Goal: Communication & Community: Participate in discussion

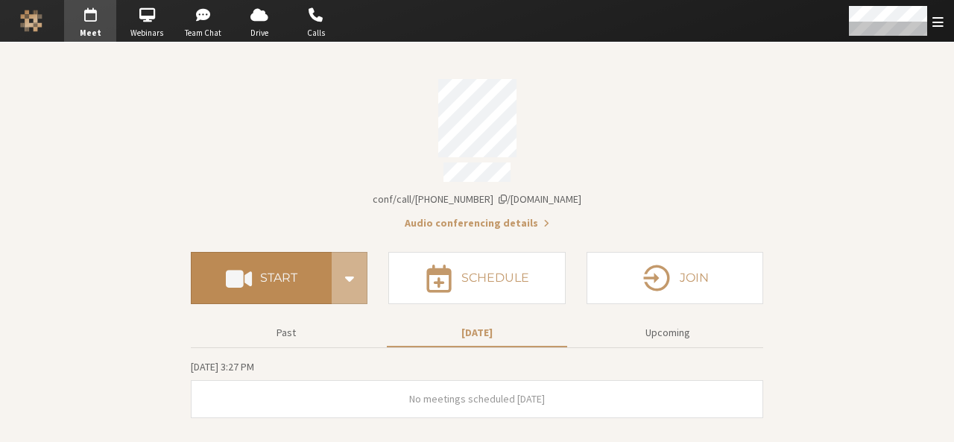
click at [301, 270] on button "Start" at bounding box center [261, 278] width 141 height 52
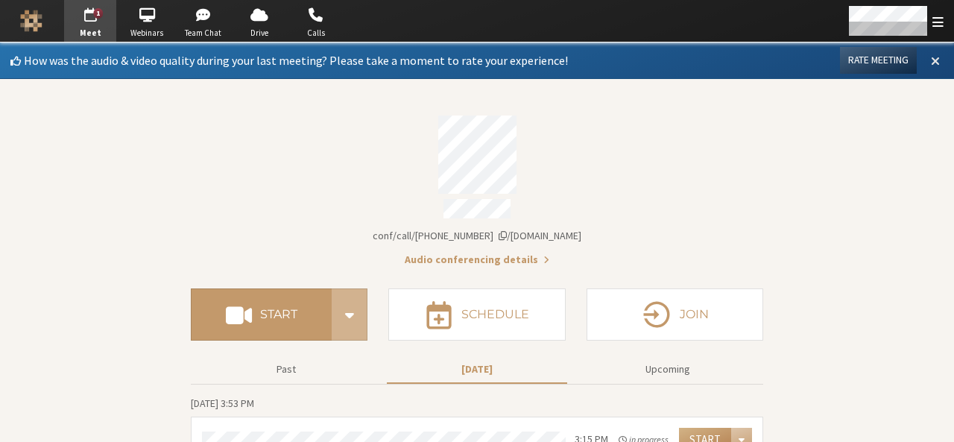
click at [931, 57] on span at bounding box center [935, 60] width 9 height 13
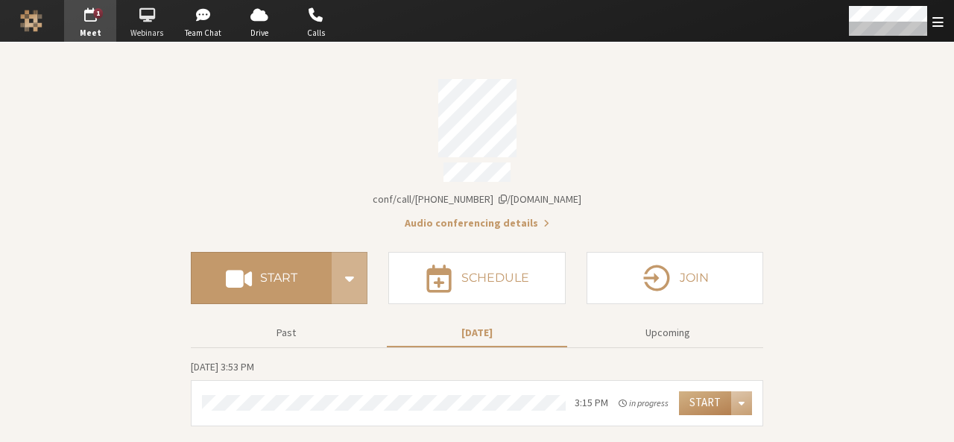
click at [143, 24] on span "button" at bounding box center [147, 15] width 52 height 24
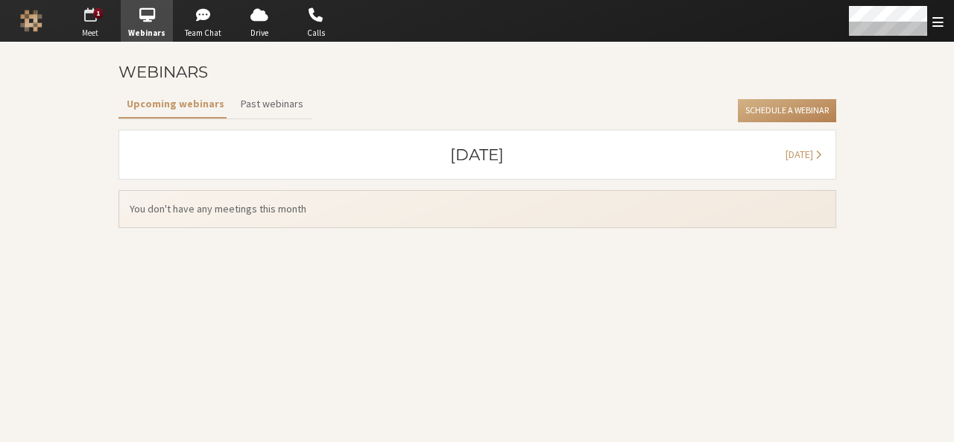
click at [94, 29] on span "Meet" at bounding box center [90, 33] width 52 height 13
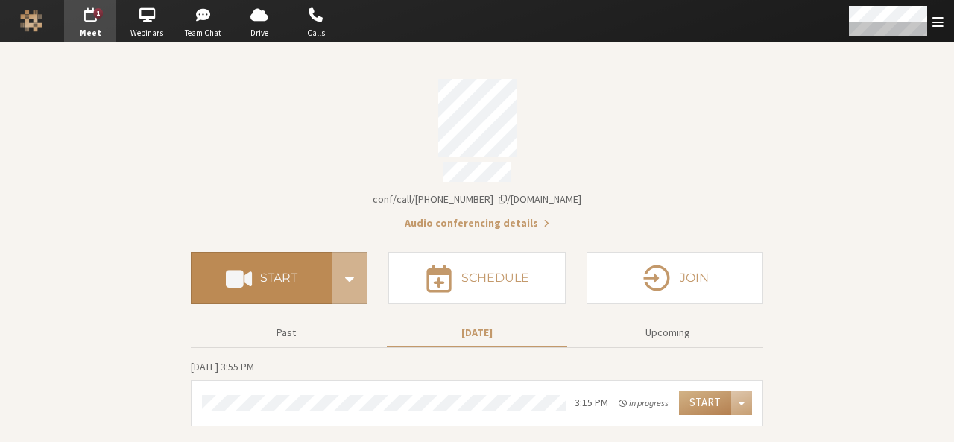
click at [285, 283] on button "Start" at bounding box center [261, 278] width 141 height 52
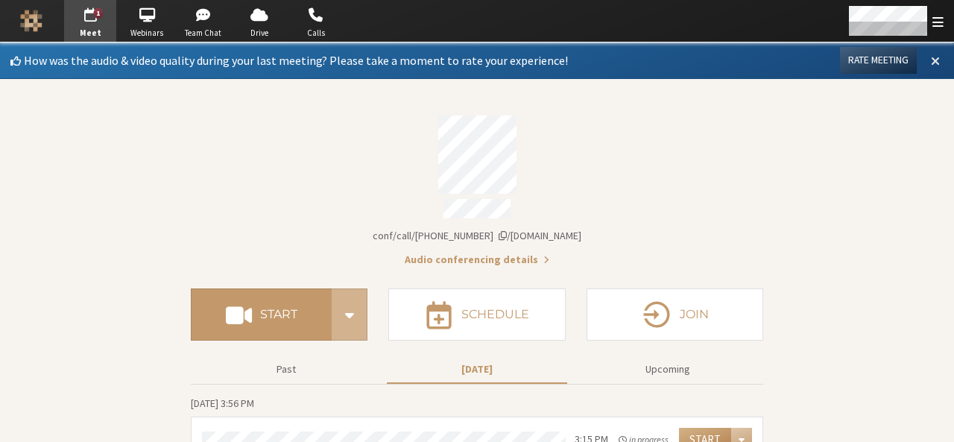
click at [931, 57] on span at bounding box center [935, 60] width 9 height 13
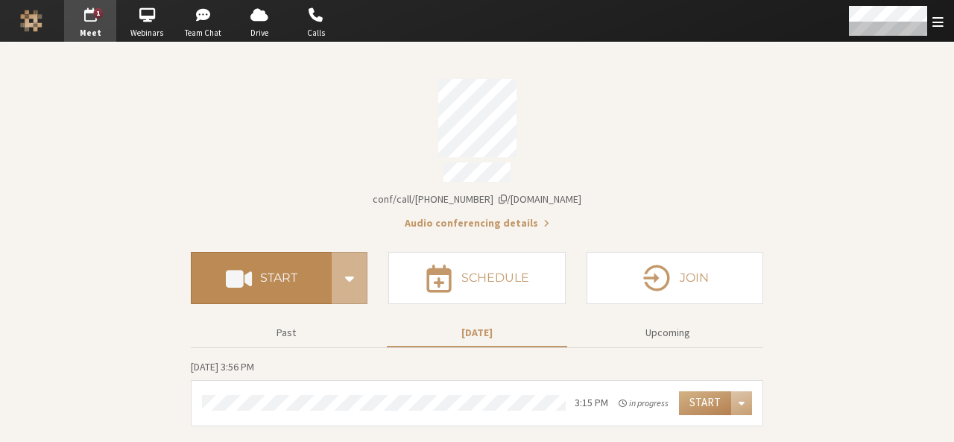
click at [288, 272] on h4 "Start" at bounding box center [278, 278] width 37 height 12
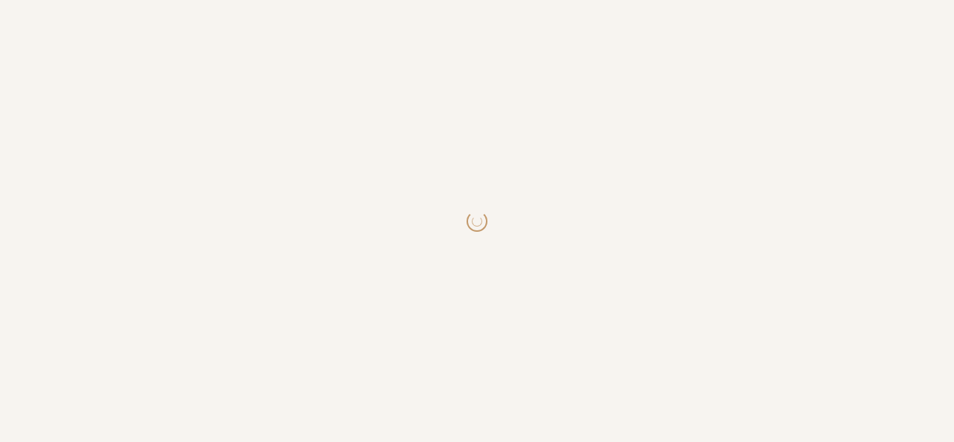
click at [301, 270] on html at bounding box center [477, 221] width 954 height 442
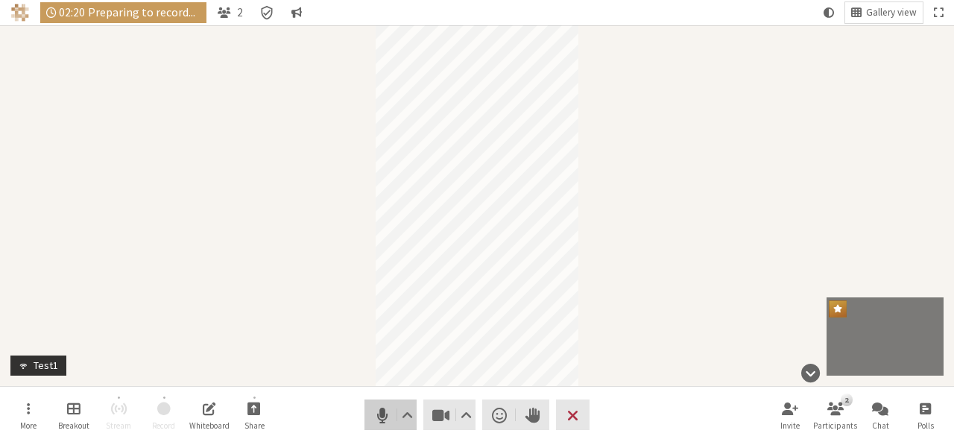
click at [379, 417] on span "Mute (Alt+A)" at bounding box center [382, 415] width 21 height 21
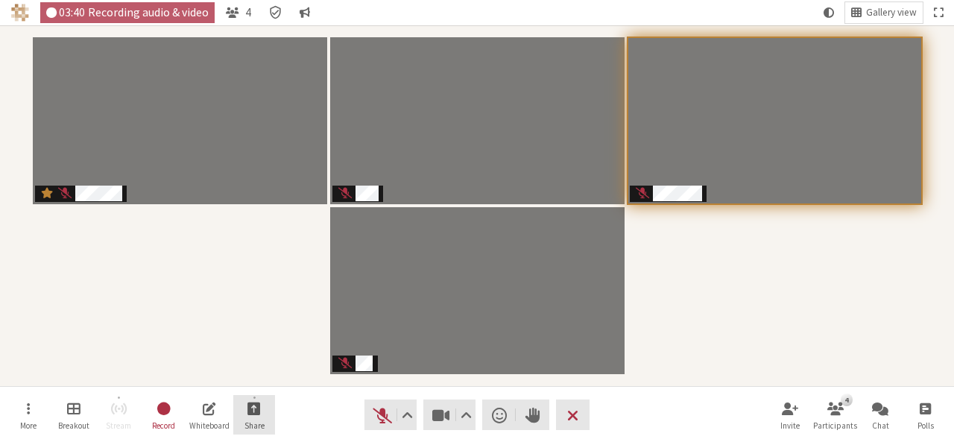
click at [240, 411] on button "Share" at bounding box center [254, 415] width 42 height 40
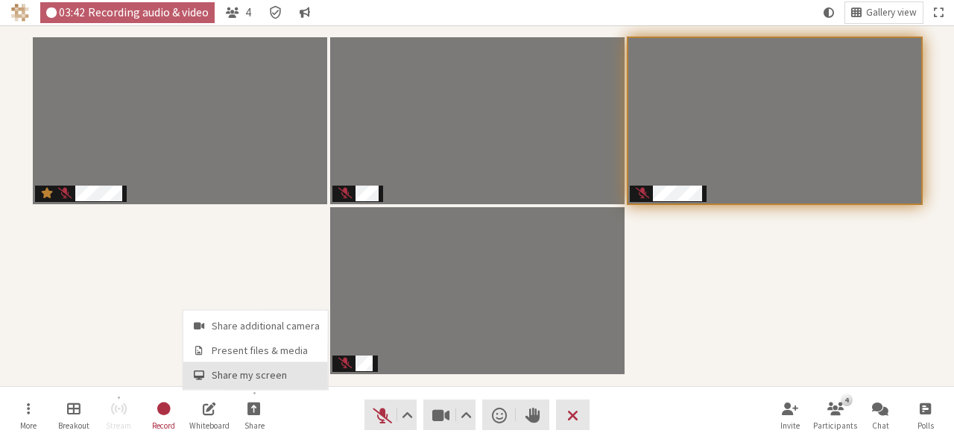
click at [240, 373] on span "Share my screen" at bounding box center [266, 375] width 108 height 11
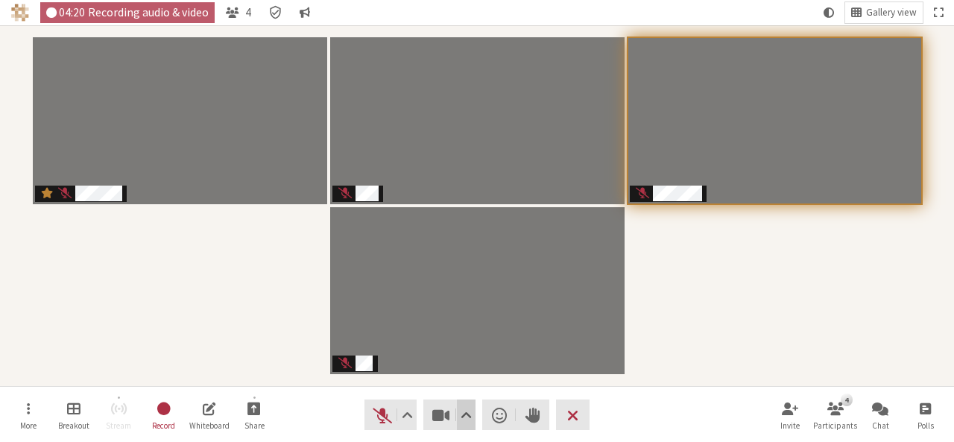
click at [469, 417] on span "Video setting" at bounding box center [466, 415] width 11 height 21
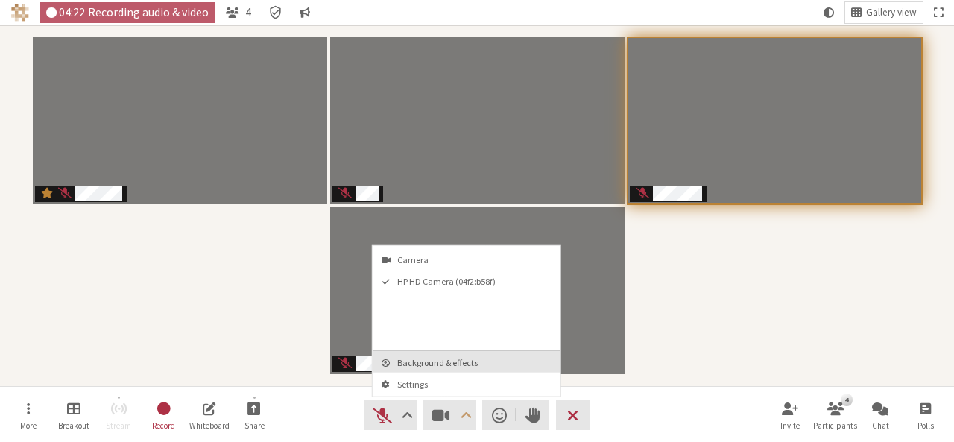
click at [465, 361] on span "Background & effects" at bounding box center [475, 363] width 156 height 10
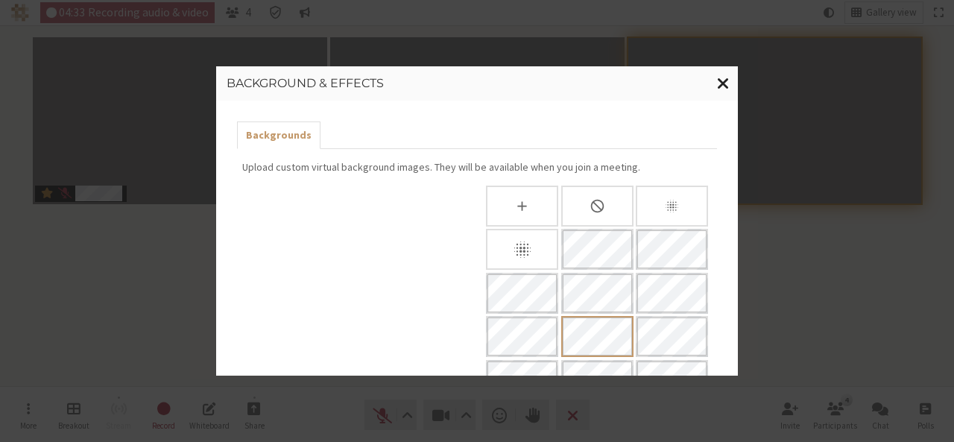
click at [718, 84] on span "Close modal" at bounding box center [723, 83] width 13 height 19
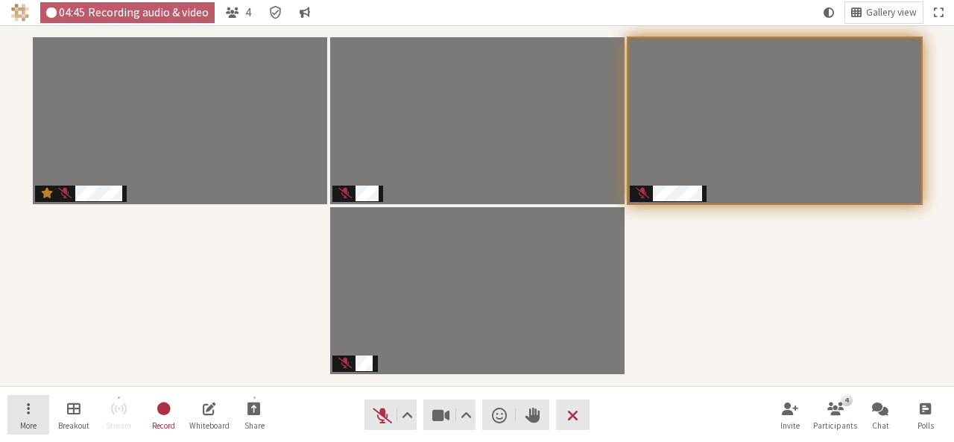
click at [31, 413] on button "More" at bounding box center [28, 415] width 42 height 40
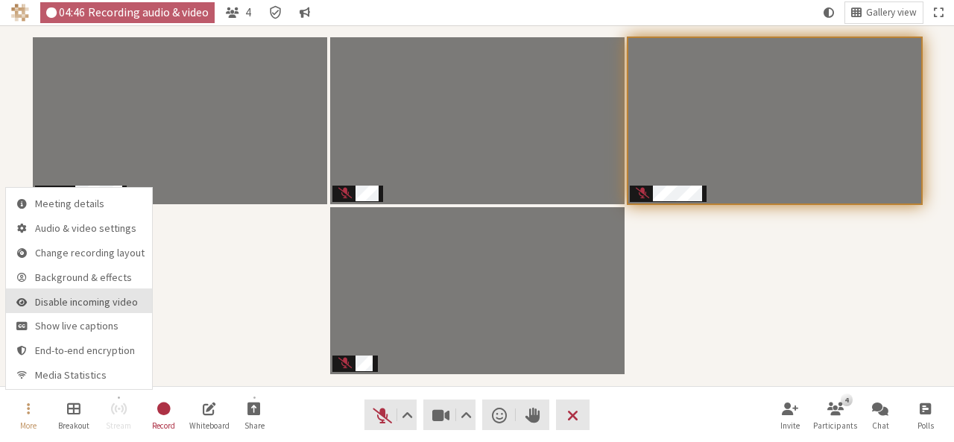
click at [51, 300] on span "Disable incoming video" at bounding box center [90, 302] width 110 height 11
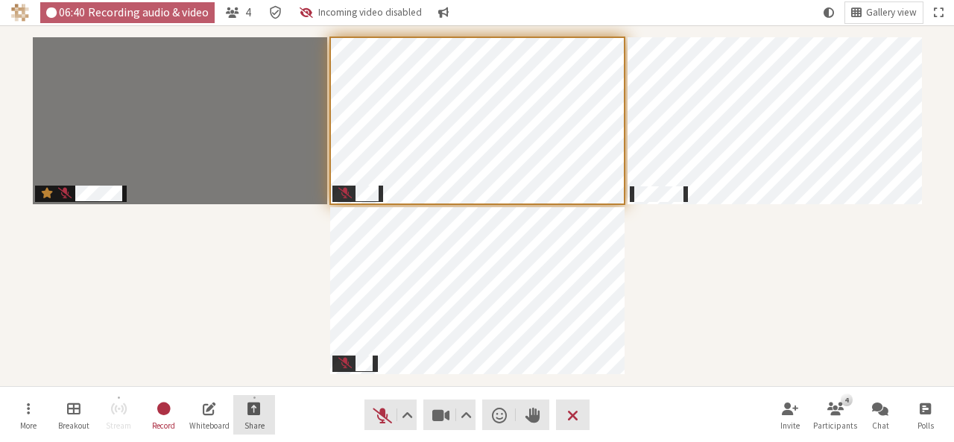
click at [264, 410] on button "Share" at bounding box center [254, 415] width 42 height 40
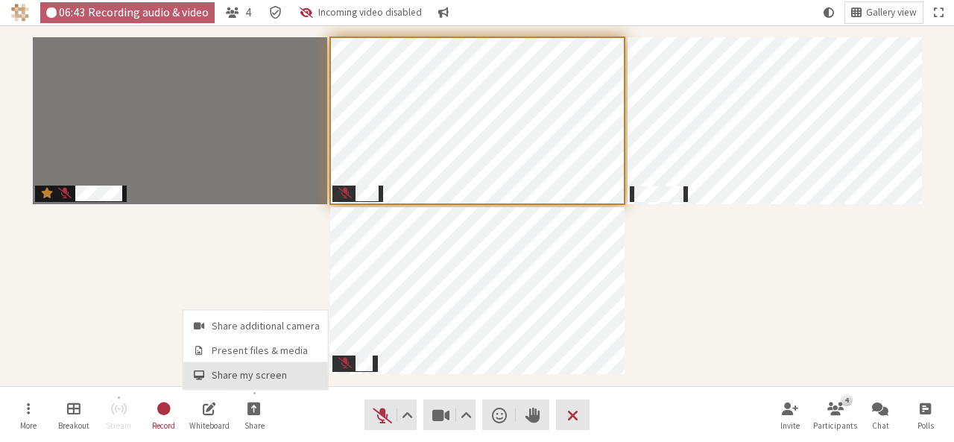
click at [244, 372] on span "Share my screen" at bounding box center [266, 375] width 108 height 11
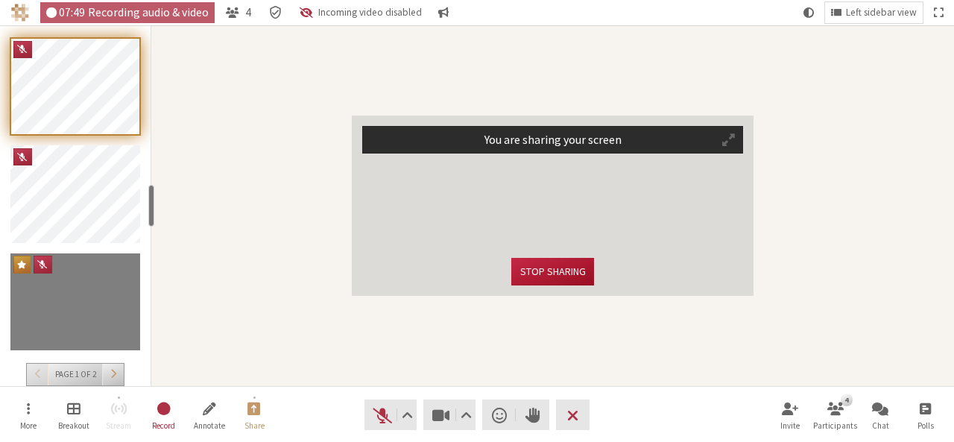
click at [544, 270] on button "Stop sharing" at bounding box center [552, 272] width 82 height 28
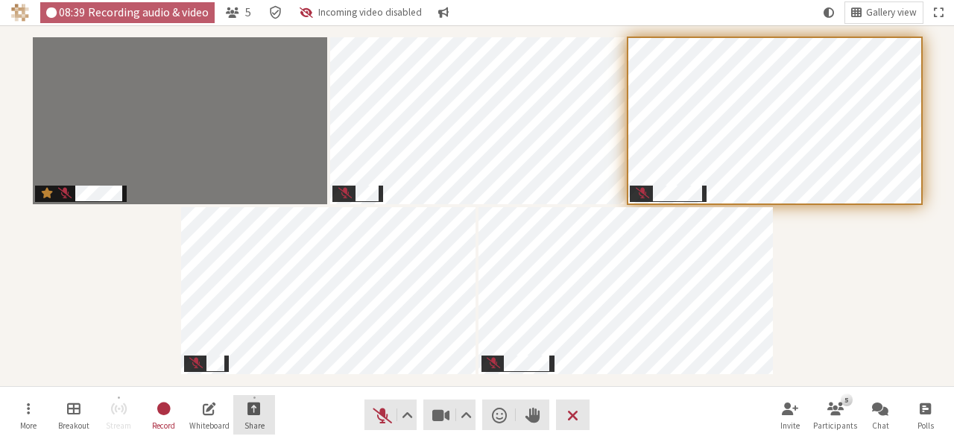
click at [251, 406] on span "Start sharing" at bounding box center [253, 407] width 13 height 17
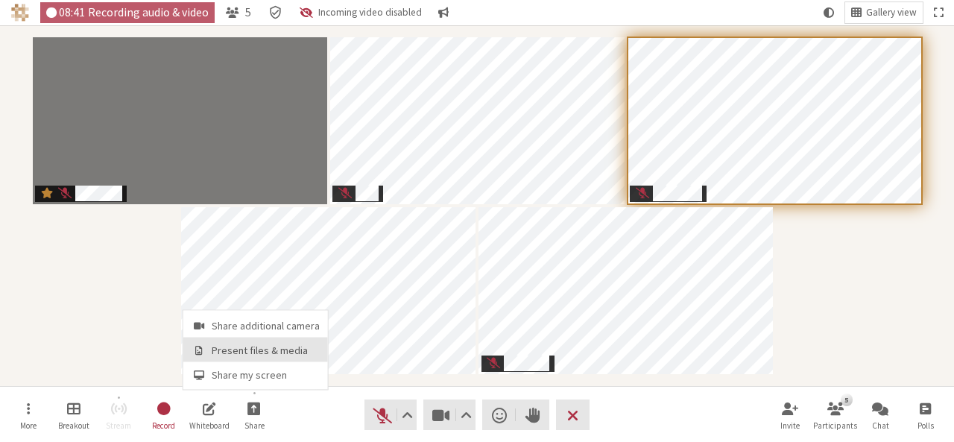
click at [247, 343] on button "Present files & media" at bounding box center [255, 350] width 145 height 25
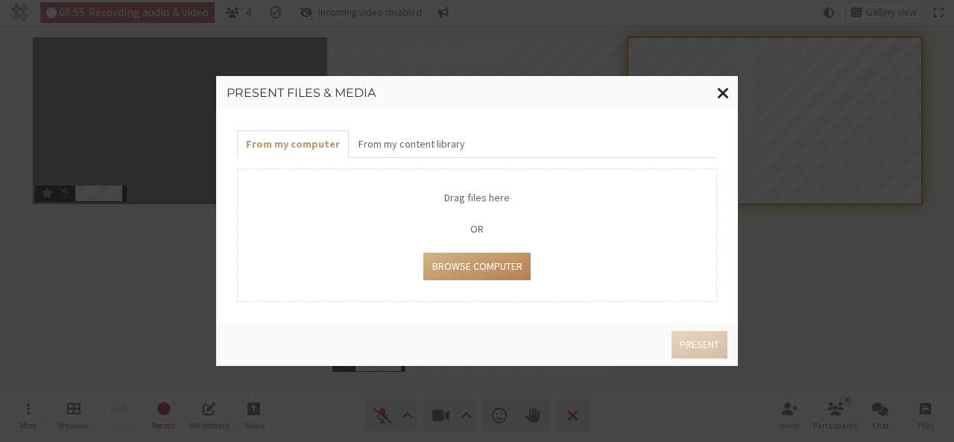
click at [718, 90] on span "Close modal" at bounding box center [723, 92] width 13 height 19
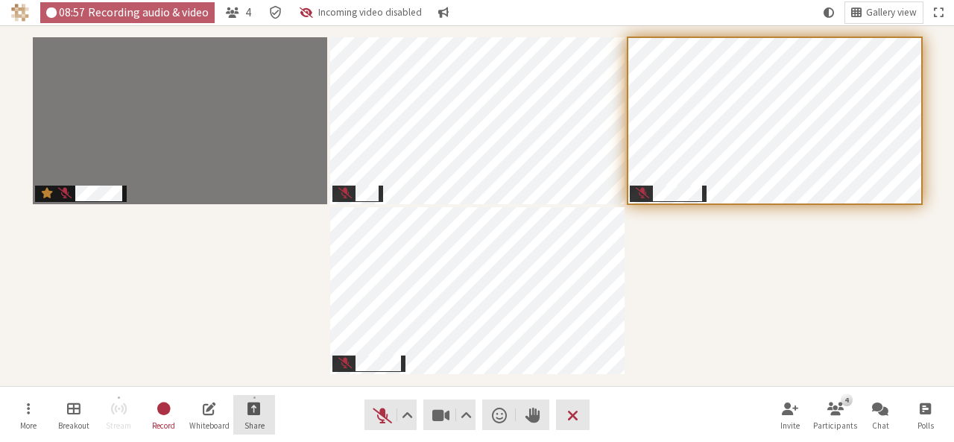
click at [269, 411] on button "Share" at bounding box center [254, 415] width 42 height 40
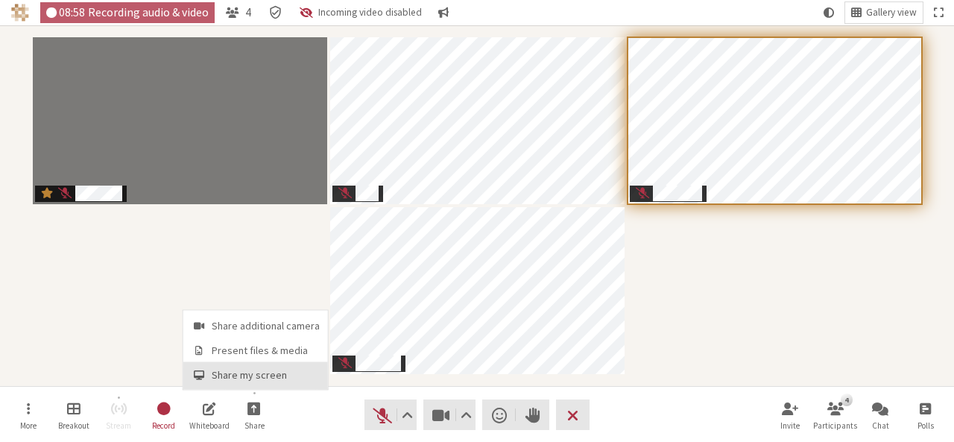
click at [243, 374] on span "Share my screen" at bounding box center [266, 375] width 108 height 11
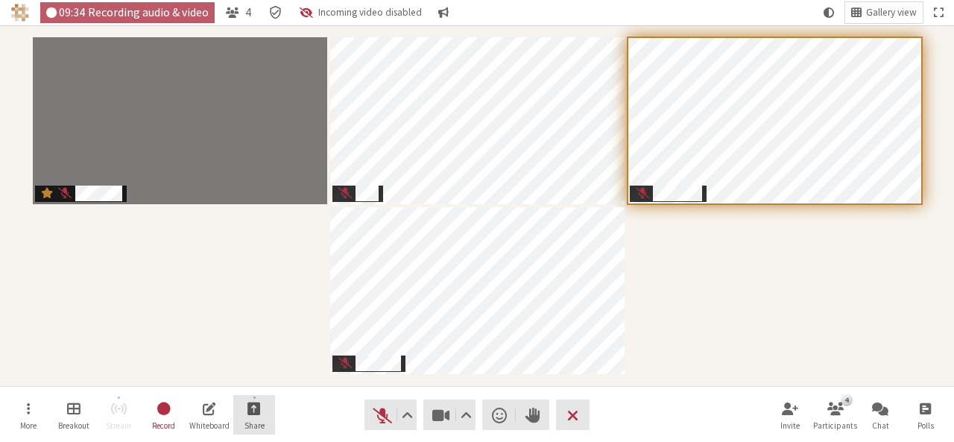
click at [237, 428] on button "Share" at bounding box center [254, 415] width 42 height 40
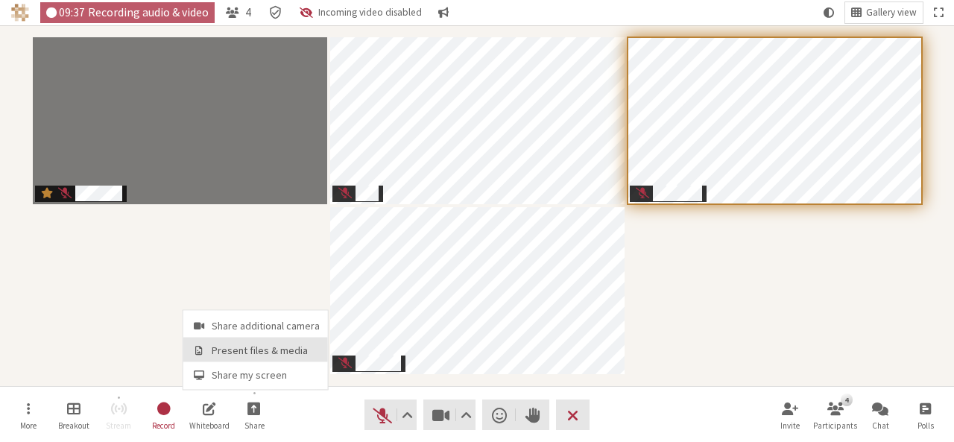
click at [218, 355] on span "Present files & media" at bounding box center [266, 350] width 108 height 11
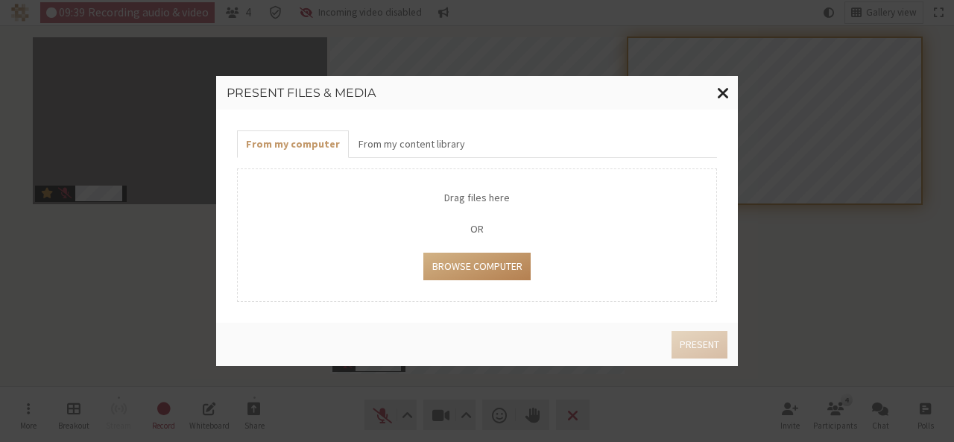
click at [725, 93] on span "Close modal" at bounding box center [723, 92] width 13 height 19
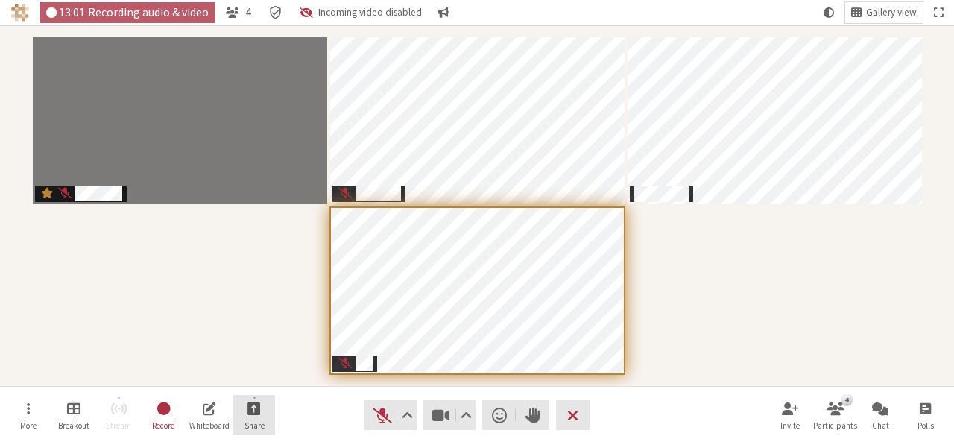
click at [255, 406] on span "Start sharing" at bounding box center [253, 407] width 13 height 17
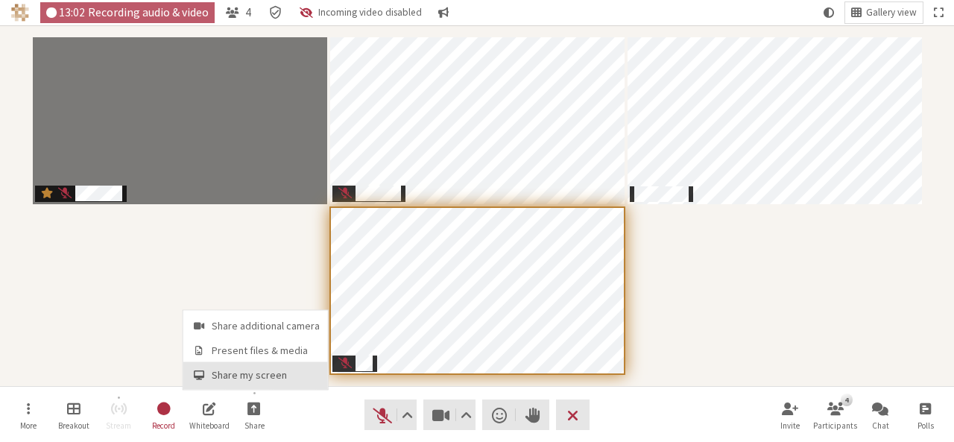
click at [248, 381] on span "Share my screen" at bounding box center [266, 375] width 108 height 11
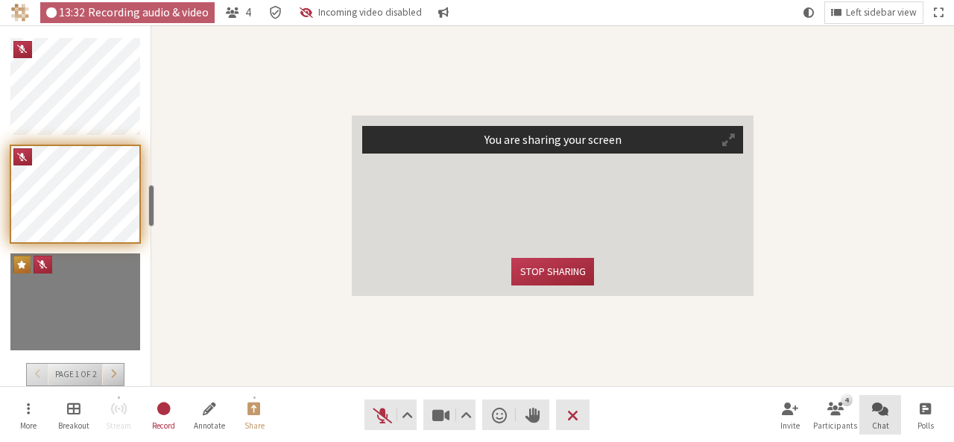
click at [879, 417] on button "Chat" at bounding box center [880, 415] width 42 height 40
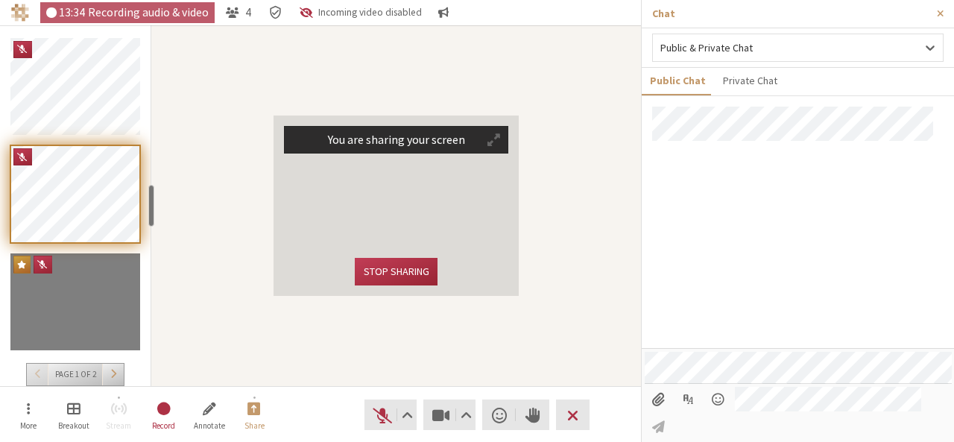
click at [663, 412] on input "File picker" at bounding box center [659, 399] width 28 height 25
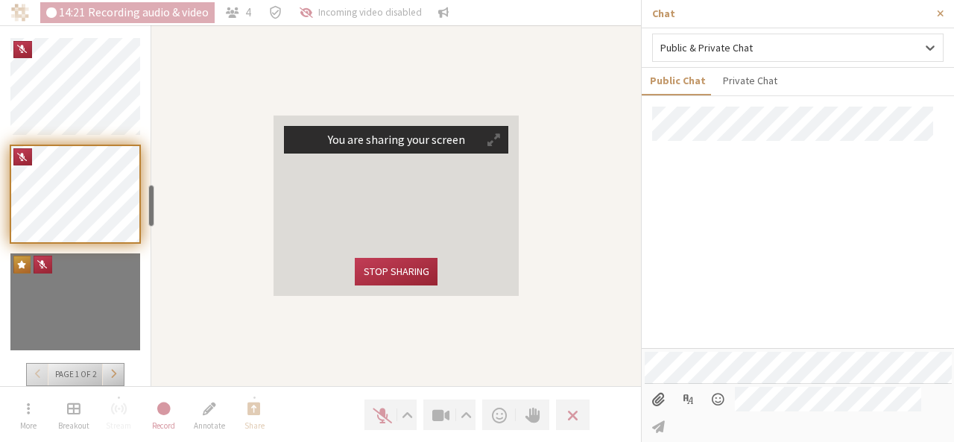
type input "C:\fakepath\Screenshot_20250820_202939_Chrome.jpg"
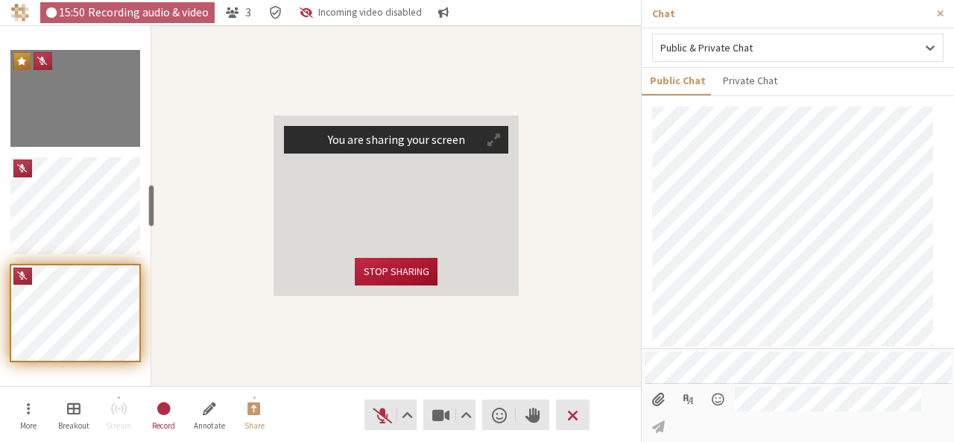
click at [388, 264] on button "Stop sharing" at bounding box center [396, 272] width 82 height 28
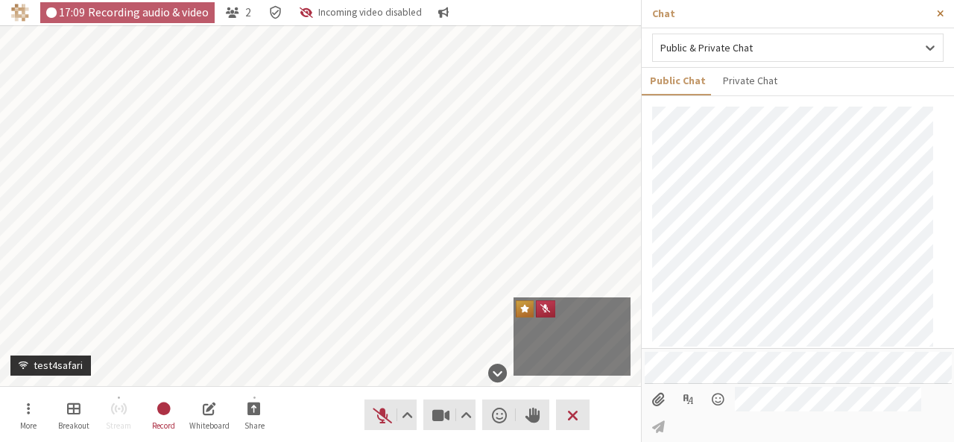
click at [939, 9] on span "Close sidebar" at bounding box center [940, 13] width 7 height 11
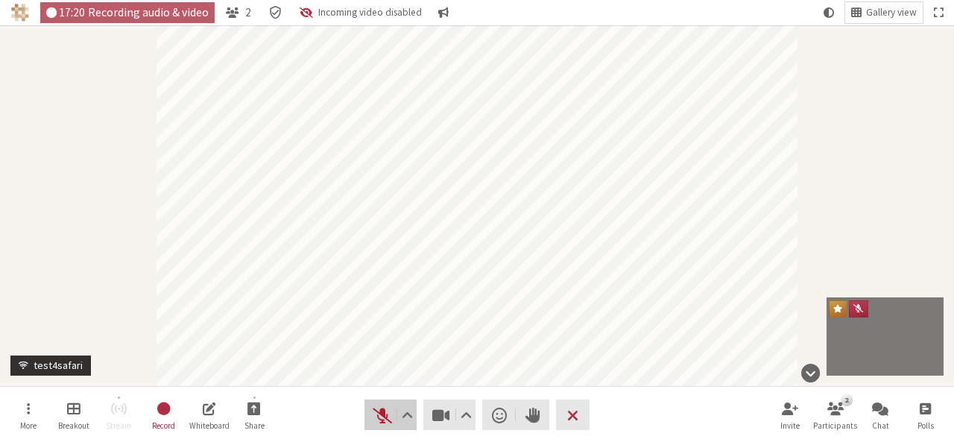
click at [379, 420] on span "Unmute (Alt+A)" at bounding box center [382, 415] width 21 height 21
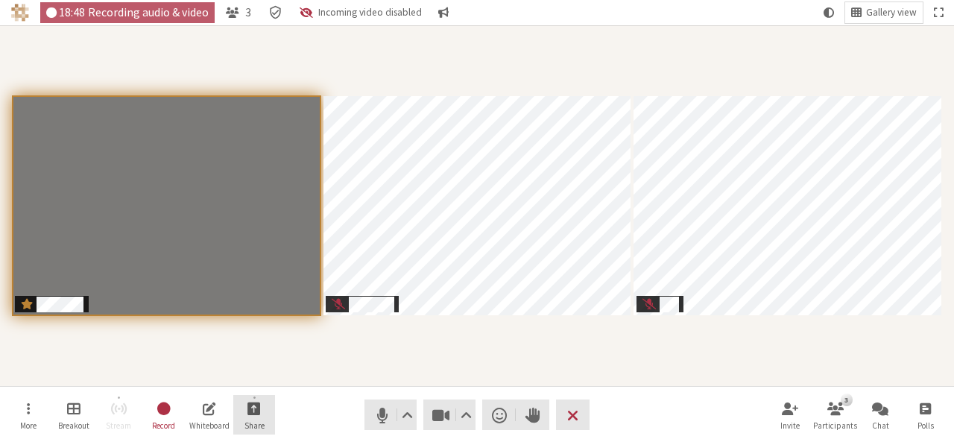
click at [267, 409] on button "Share" at bounding box center [254, 415] width 42 height 40
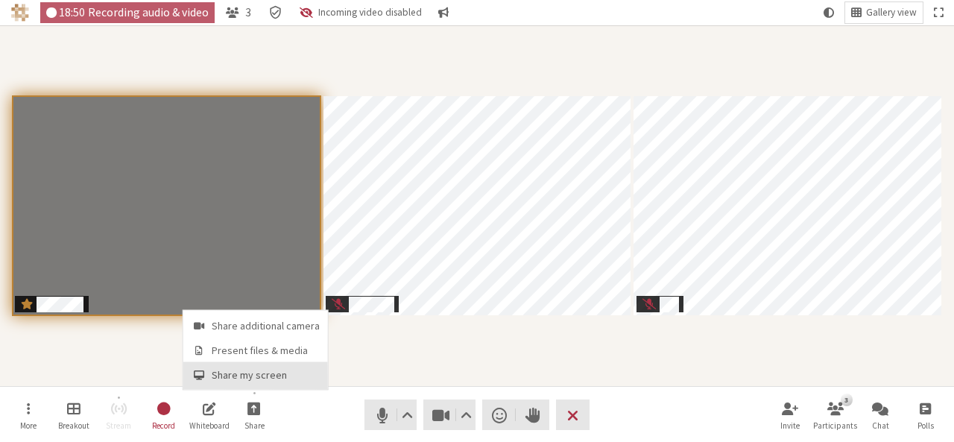
click at [262, 379] on span "Share my screen" at bounding box center [266, 375] width 108 height 11
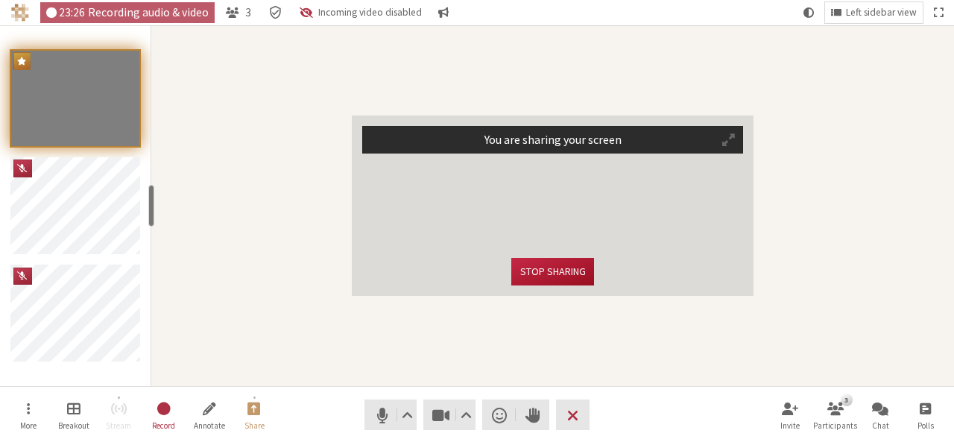
click at [548, 278] on button "Stop sharing" at bounding box center [552, 272] width 82 height 28
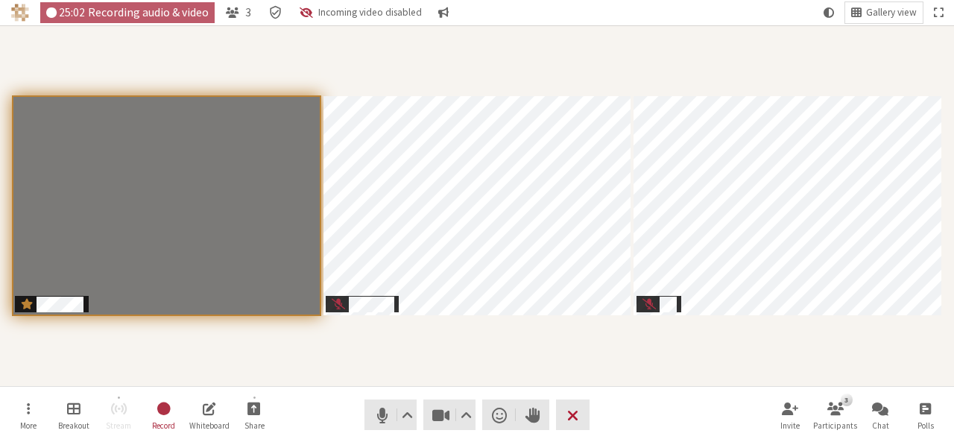
click at [583, 418] on button "Leave" at bounding box center [573, 414] width 34 height 31
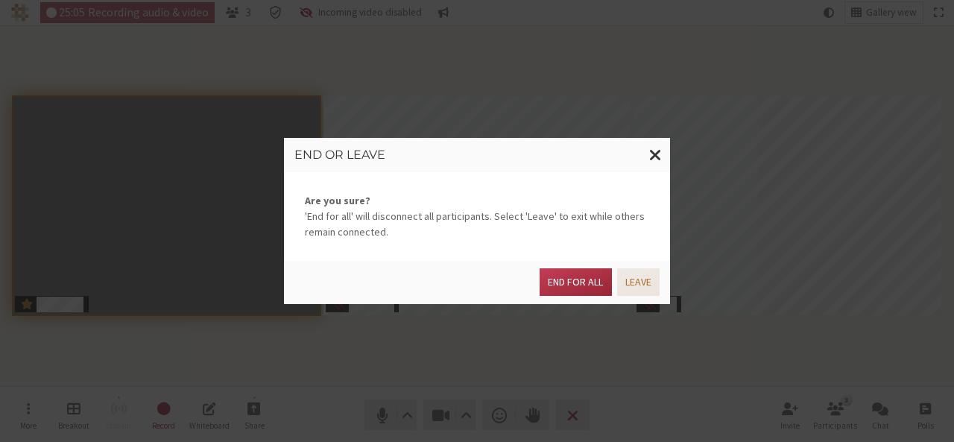
click at [654, 285] on button "Leave" at bounding box center [638, 282] width 42 height 28
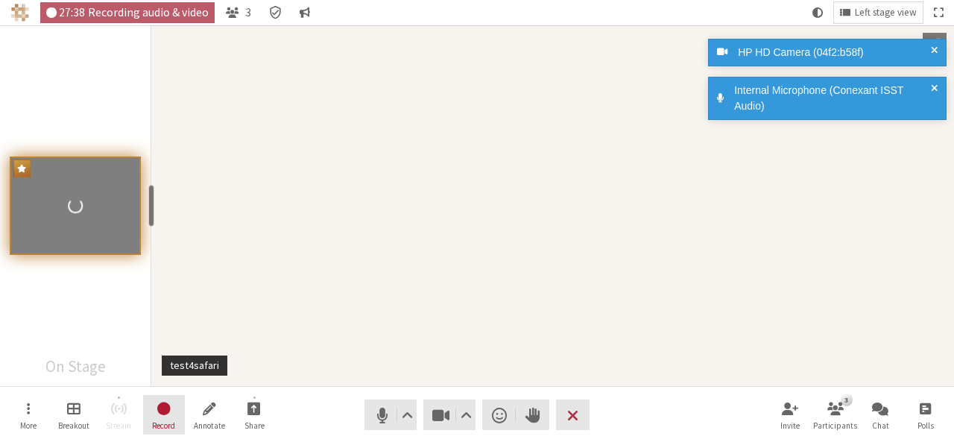
click at [167, 403] on span "Stop recording" at bounding box center [164, 407] width 16 height 17
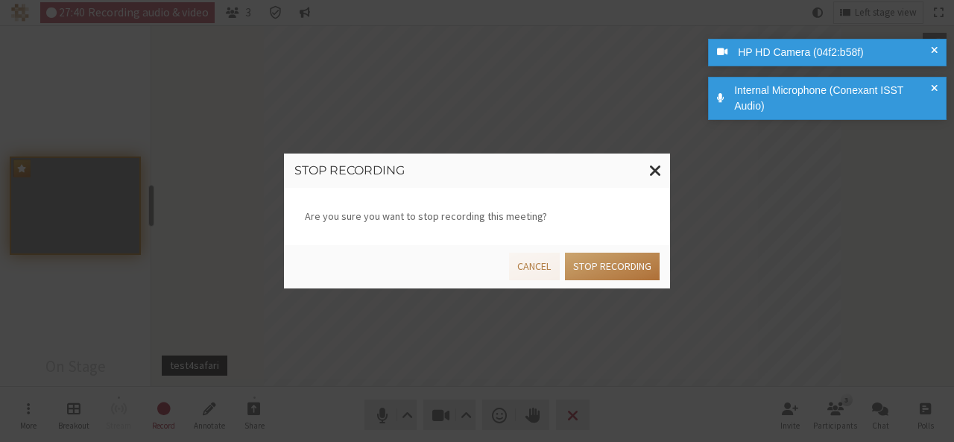
click at [610, 275] on button "Stop recording" at bounding box center [612, 267] width 95 height 28
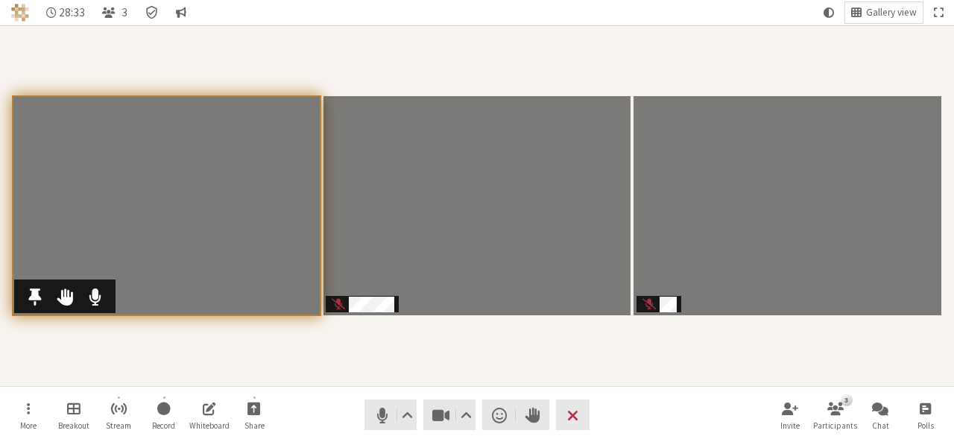
click at [171, 177] on video "Participants" at bounding box center [167, 205] width 308 height 219
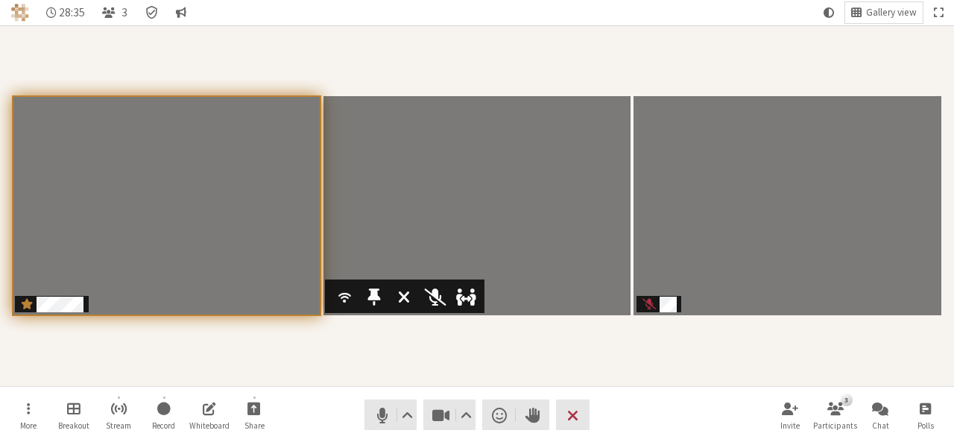
click at [419, 236] on video "Participants" at bounding box center [477, 205] width 308 height 219
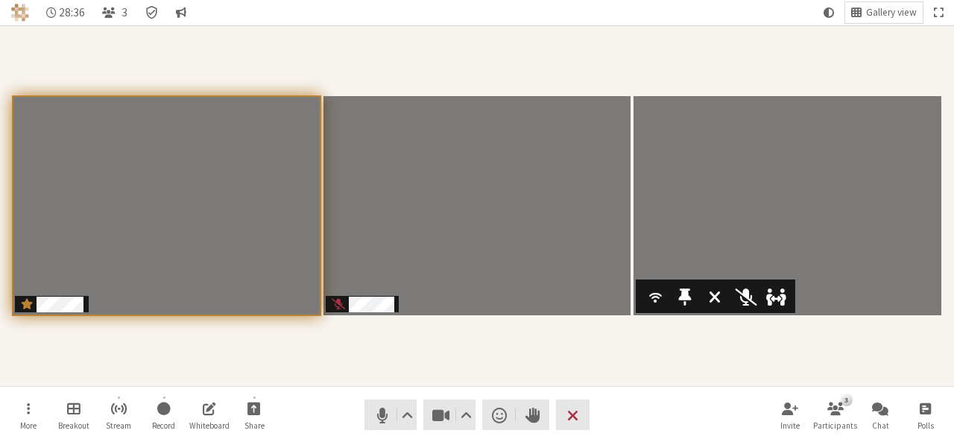
click at [768, 215] on video "Participants" at bounding box center [787, 205] width 308 height 219
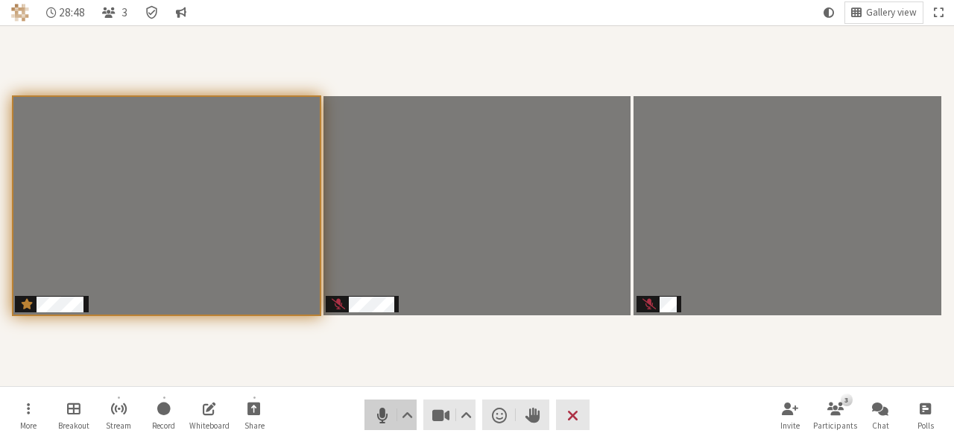
click at [377, 421] on span "Mute (Alt+A)" at bounding box center [382, 415] width 21 height 21
click at [287, 345] on div "Participants" at bounding box center [476, 206] width 933 height 340
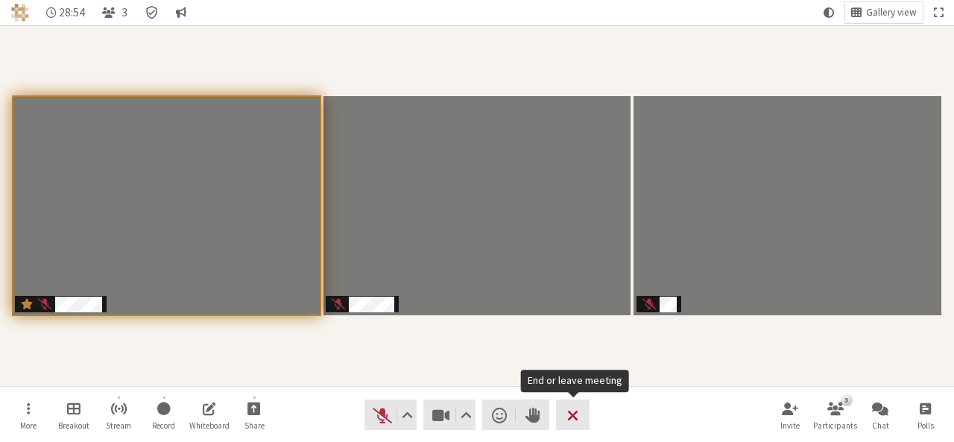
click at [575, 417] on span "End or leave meeting" at bounding box center [572, 415] width 11 height 21
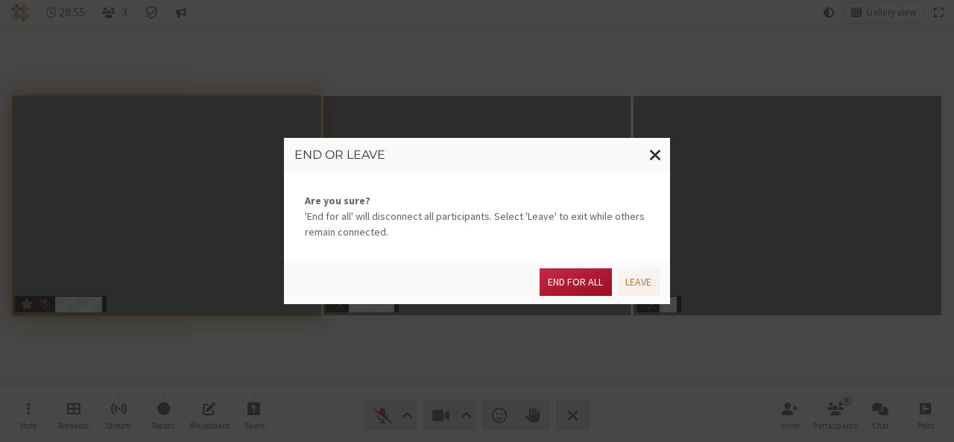
click at [567, 280] on button "End for all" at bounding box center [576, 282] width 72 height 28
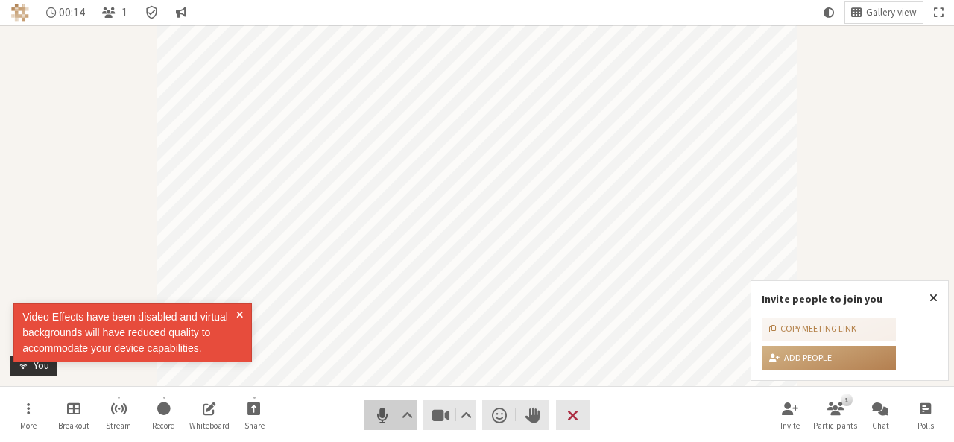
click at [379, 417] on span "Mute (Alt+A)" at bounding box center [382, 415] width 21 height 21
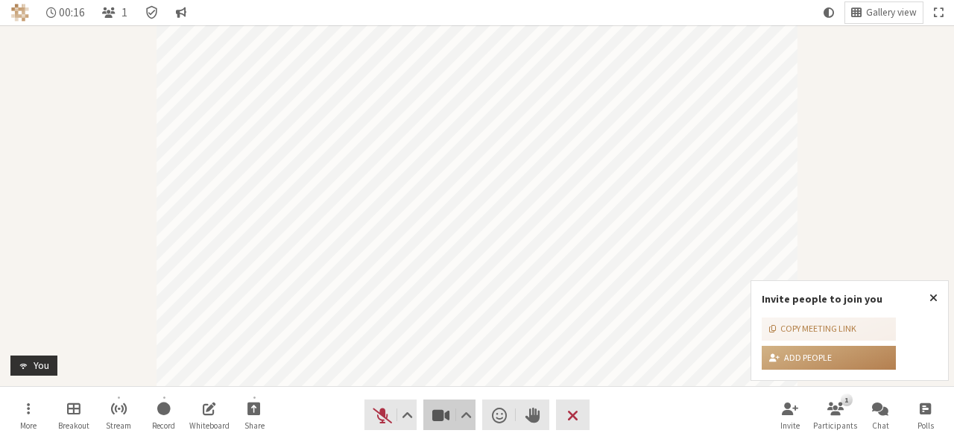
click at [425, 417] on button "Video" at bounding box center [449, 414] width 52 height 31
click at [939, 295] on button "Close popover" at bounding box center [933, 298] width 29 height 34
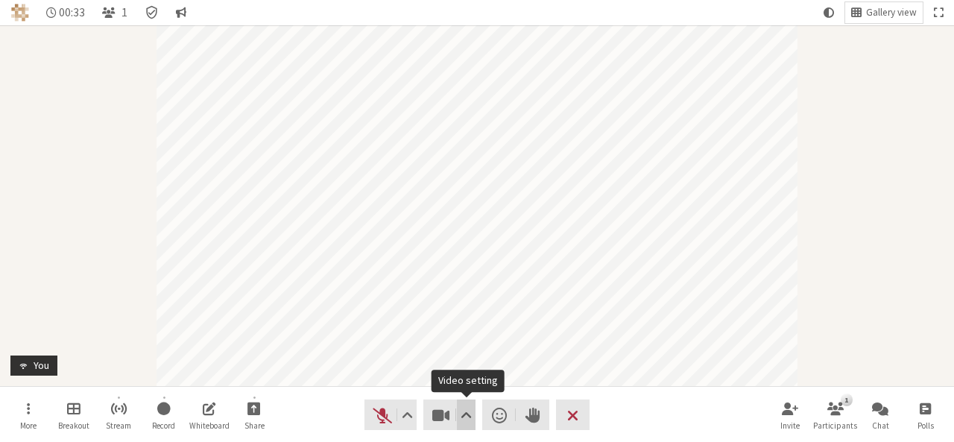
click at [459, 428] on button "Video setting" at bounding box center [466, 414] width 19 height 31
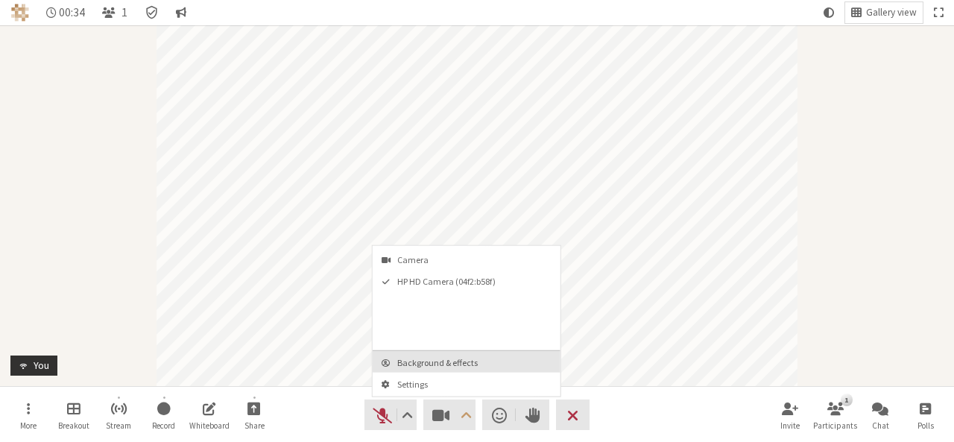
click at [452, 363] on span "Background & effects" at bounding box center [475, 363] width 156 height 10
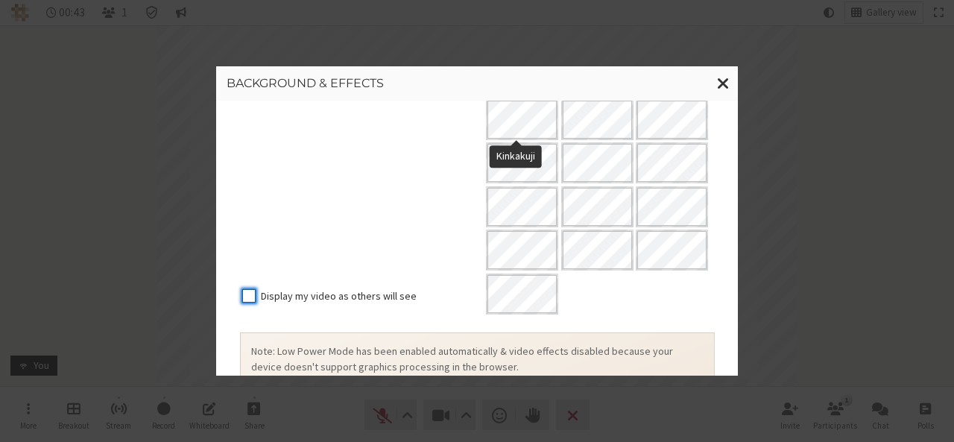
scroll to position [262, 0]
click at [727, 82] on span "Close modal" at bounding box center [723, 83] width 13 height 19
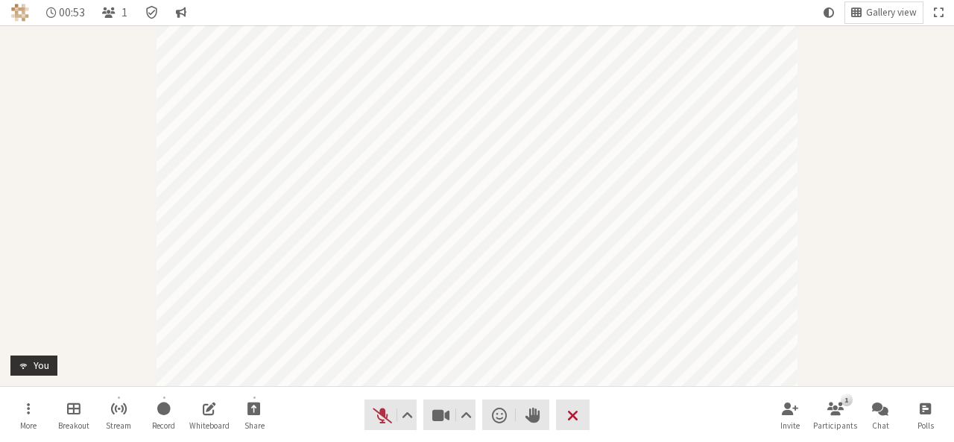
click at [567, 420] on span "End or leave meeting" at bounding box center [572, 415] width 11 height 21
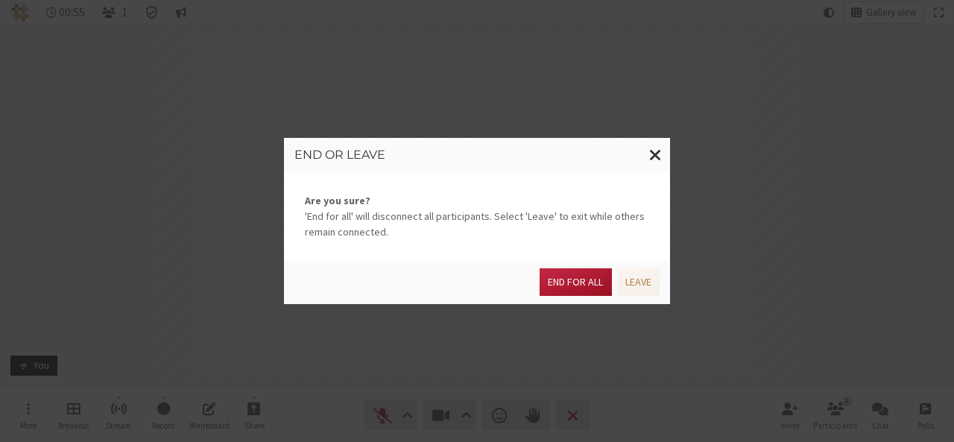
click at [571, 275] on button "End for all" at bounding box center [576, 282] width 72 height 28
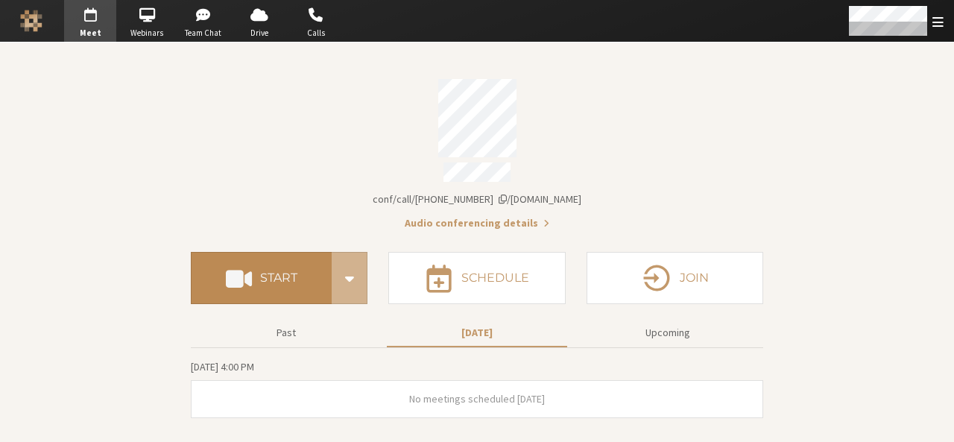
click at [262, 274] on h4 "Start" at bounding box center [278, 278] width 37 height 12
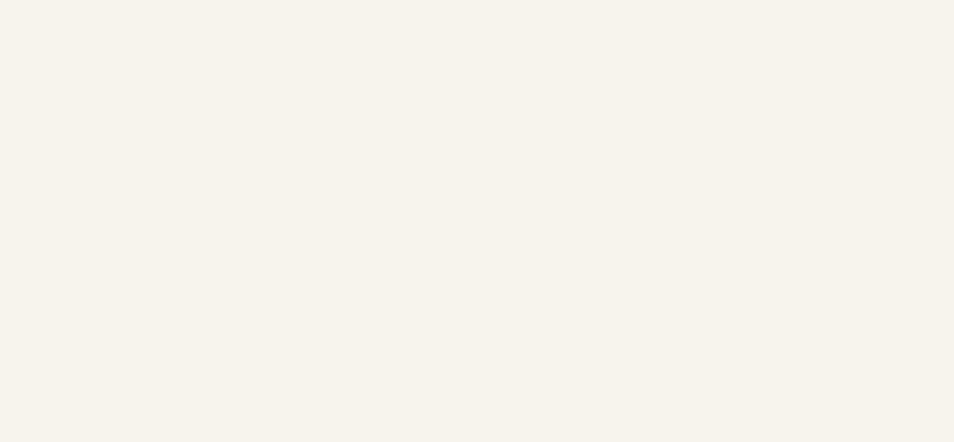
click at [447, 118] on body at bounding box center [477, 221] width 954 height 442
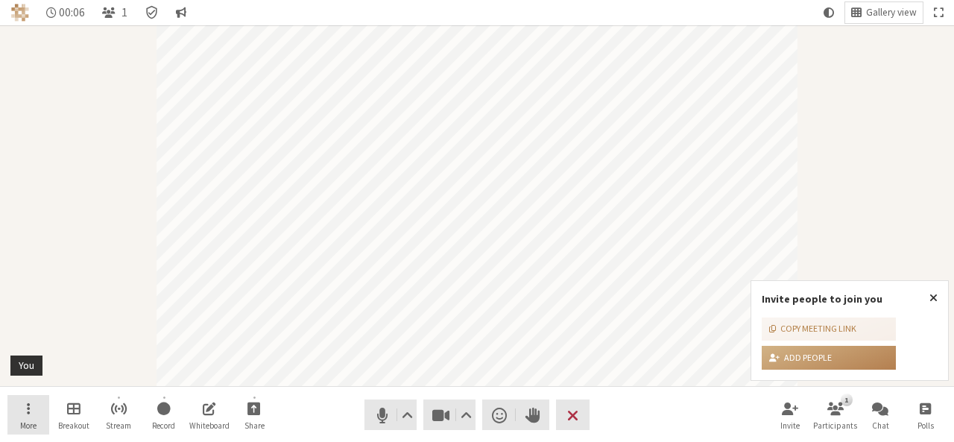
click at [22, 419] on button "More" at bounding box center [28, 415] width 42 height 40
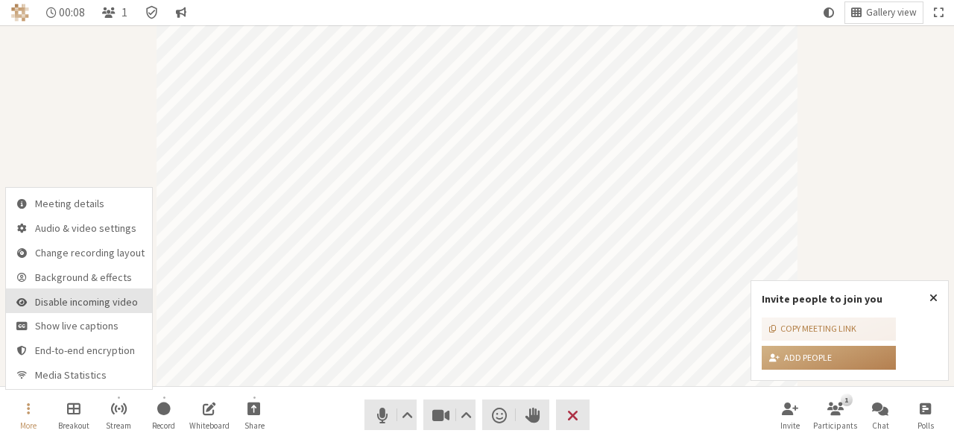
click at [54, 297] on span "Disable incoming video" at bounding box center [90, 302] width 110 height 11
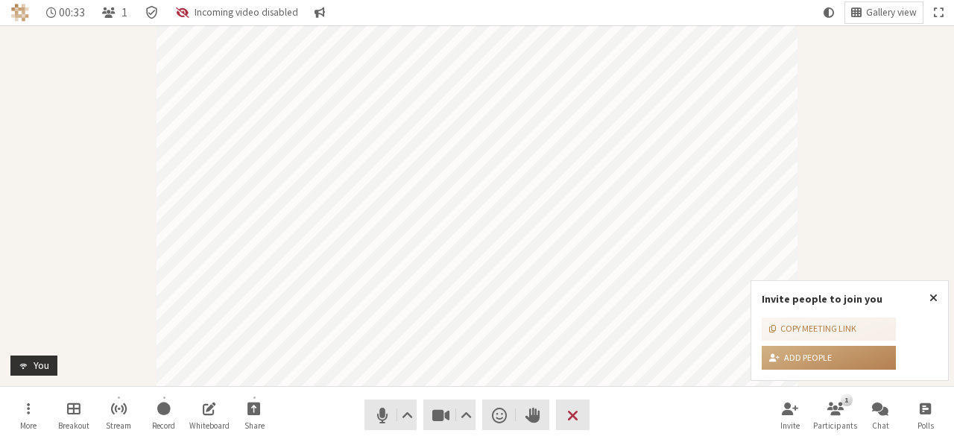
click at [600, 420] on nav "More Breakout Stream Record Whiteboard Share Audio Video Send a reaction Raise …" at bounding box center [476, 415] width 939 height 56
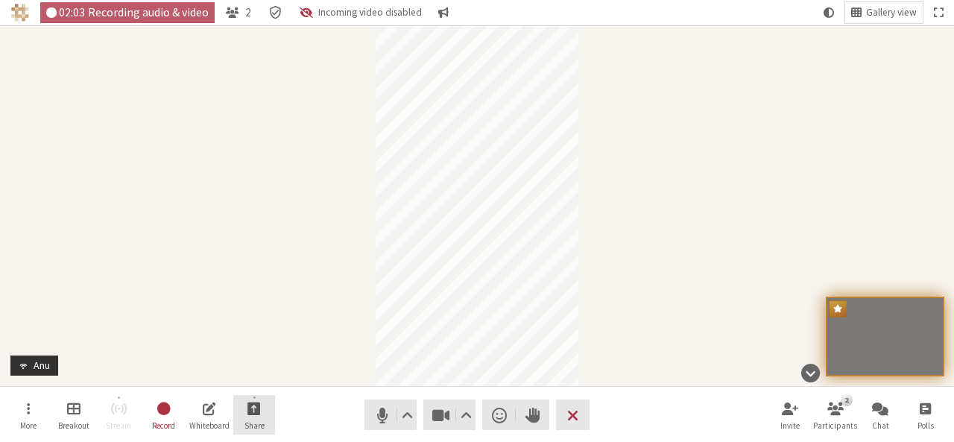
click at [246, 421] on span "Share" at bounding box center [254, 425] width 20 height 9
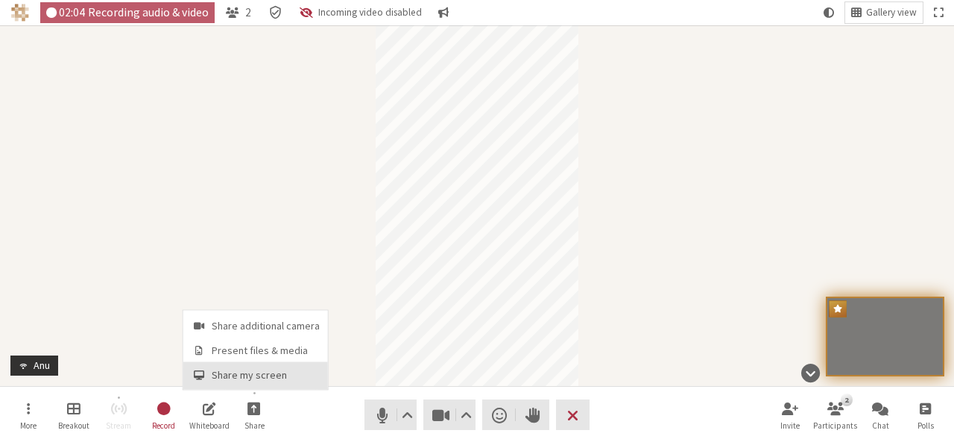
click at [249, 379] on span "Share my screen" at bounding box center [266, 375] width 108 height 11
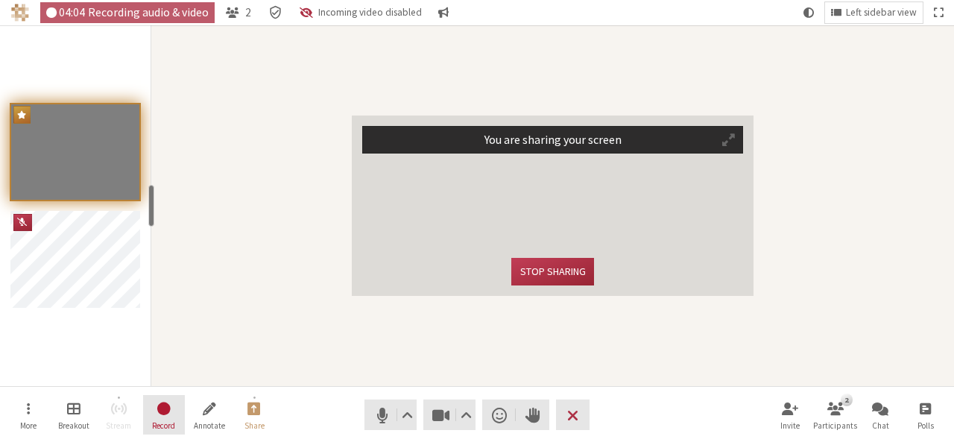
click at [168, 431] on button "Record" at bounding box center [164, 415] width 42 height 40
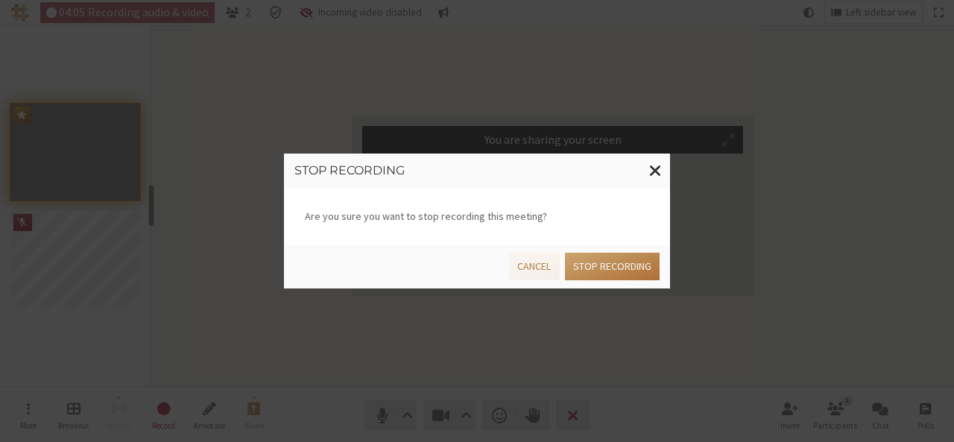
click at [592, 265] on button "Stop recording" at bounding box center [612, 267] width 95 height 28
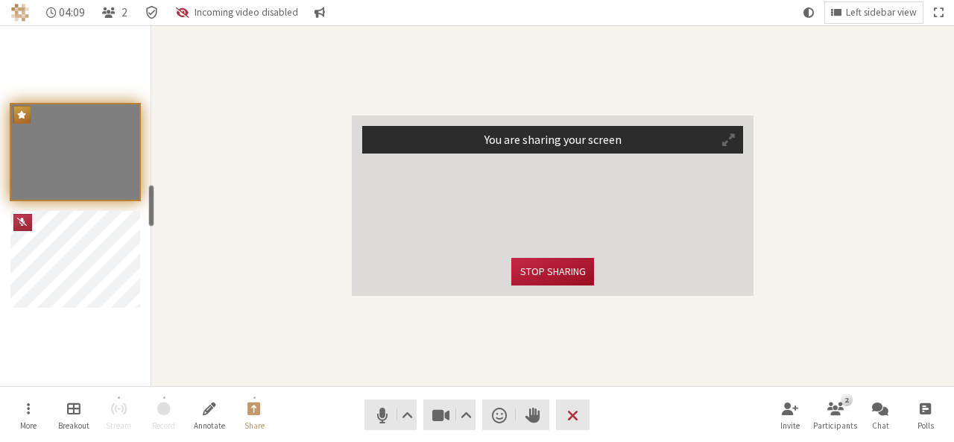
click at [545, 270] on button "Stop sharing" at bounding box center [552, 272] width 82 height 28
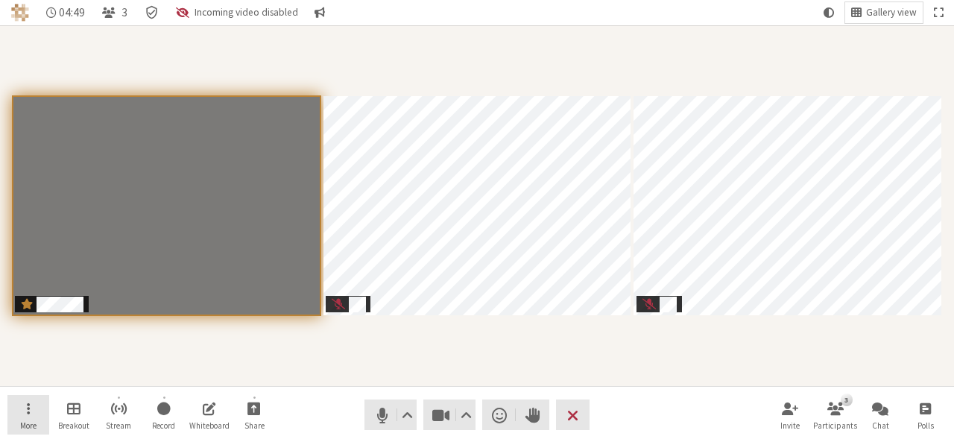
click at [25, 405] on button "More" at bounding box center [28, 415] width 42 height 40
click at [287, 364] on div "Participants" at bounding box center [476, 206] width 933 height 340
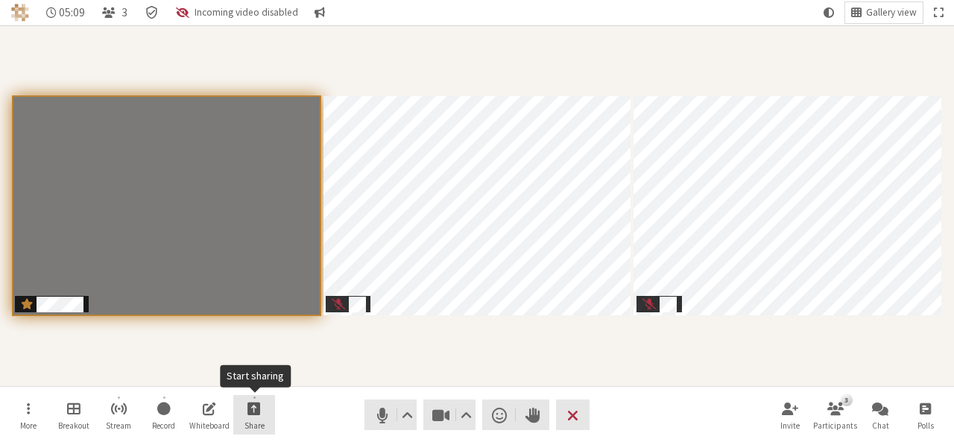
click at [253, 415] on span "Start sharing" at bounding box center [253, 407] width 13 height 17
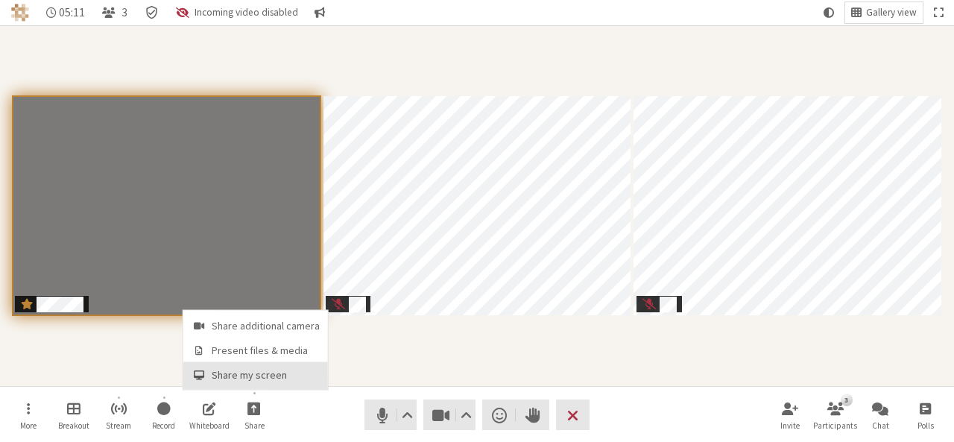
click at [249, 378] on span "Share my screen" at bounding box center [266, 375] width 108 height 11
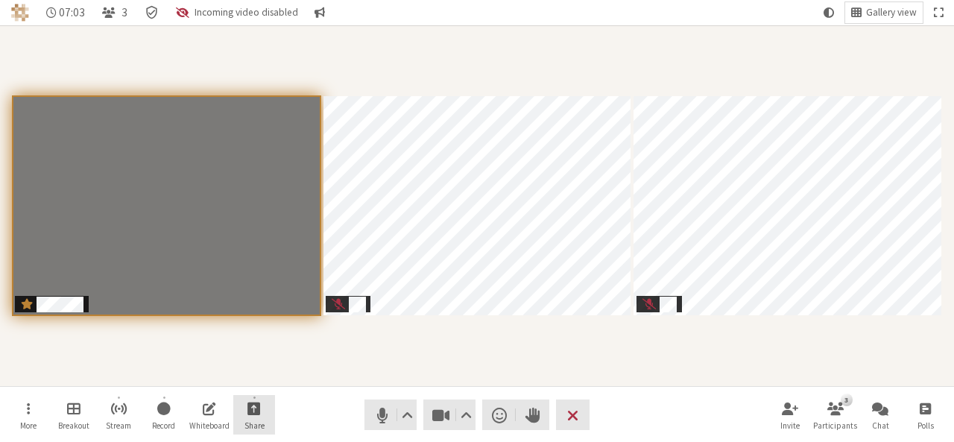
click at [259, 418] on button "Share" at bounding box center [254, 415] width 42 height 40
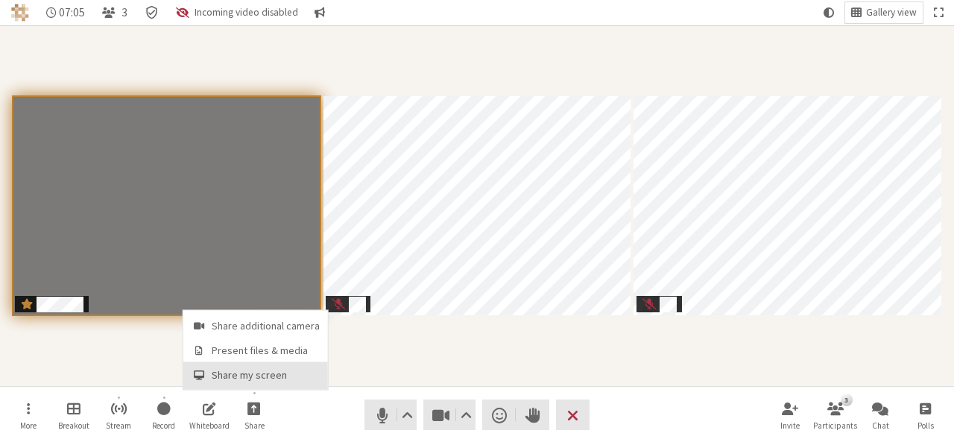
click at [259, 370] on span "Share my screen" at bounding box center [266, 375] width 108 height 11
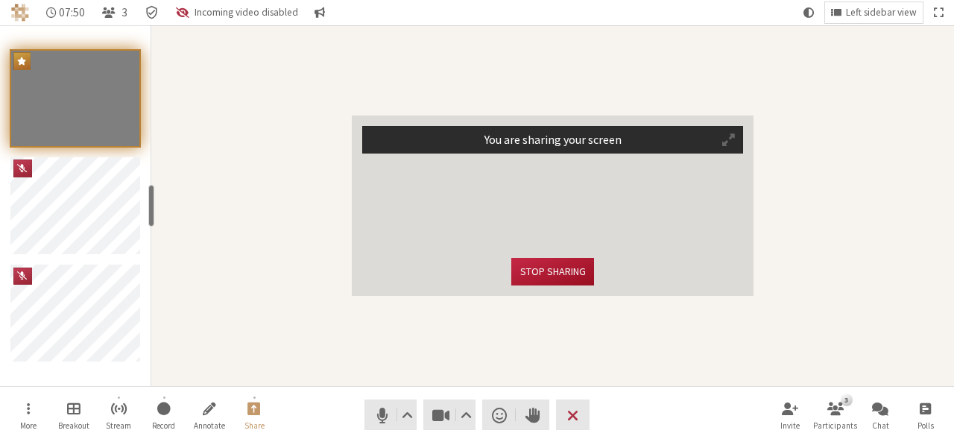
click at [538, 275] on button "Stop sharing" at bounding box center [552, 272] width 82 height 28
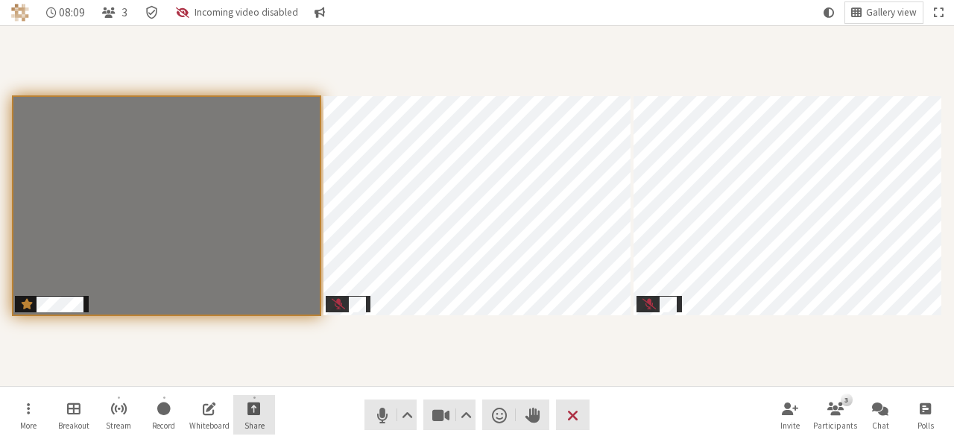
click at [258, 404] on span "Start sharing" at bounding box center [253, 407] width 13 height 17
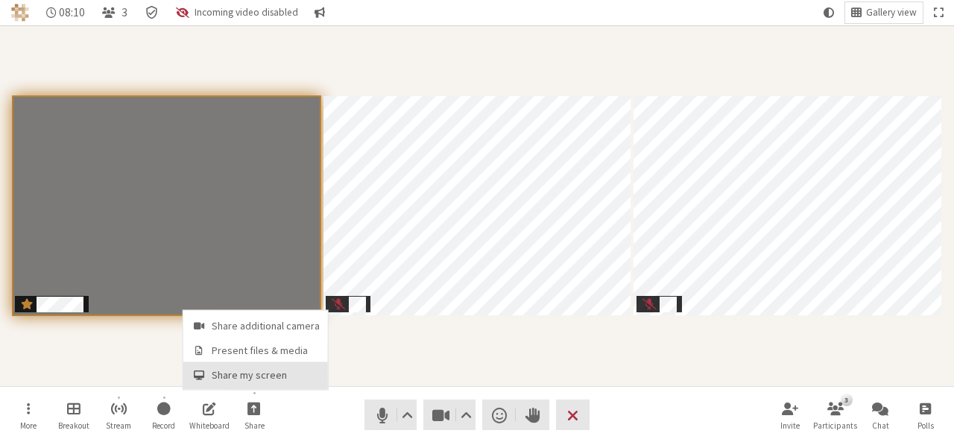
click at [258, 370] on span "Share my screen" at bounding box center [266, 375] width 108 height 11
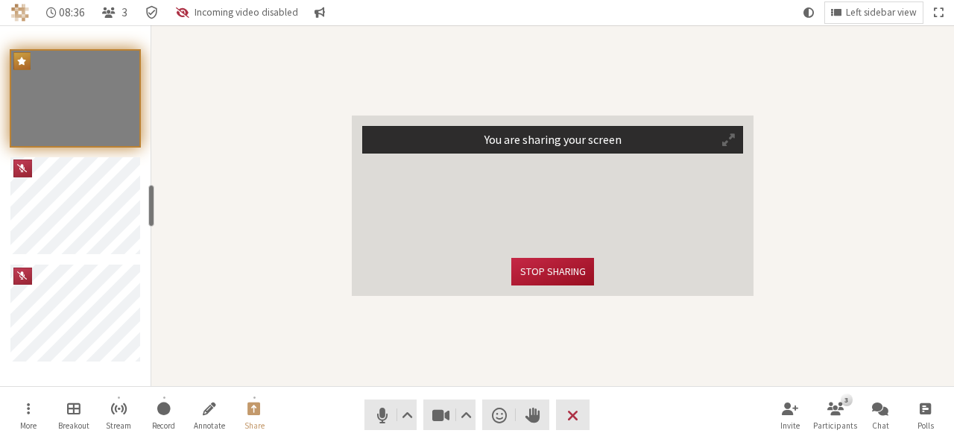
click at [557, 268] on button "Stop sharing" at bounding box center [552, 272] width 82 height 28
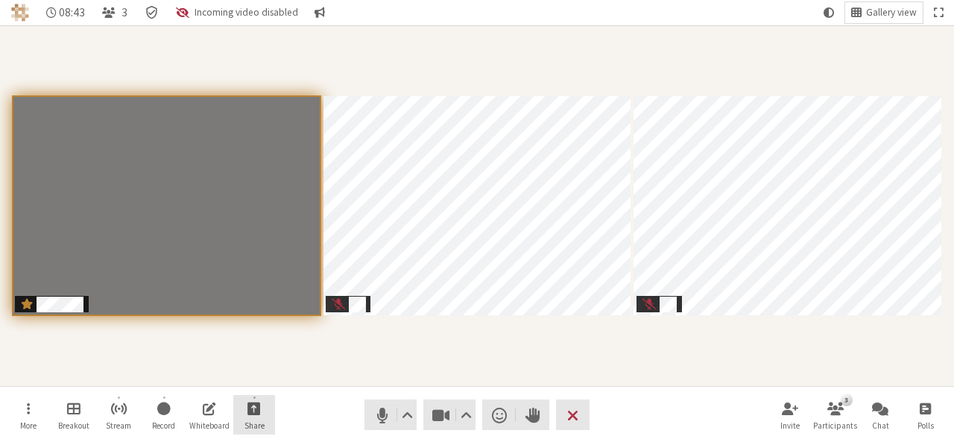
click at [259, 411] on span "Start sharing" at bounding box center [253, 407] width 13 height 17
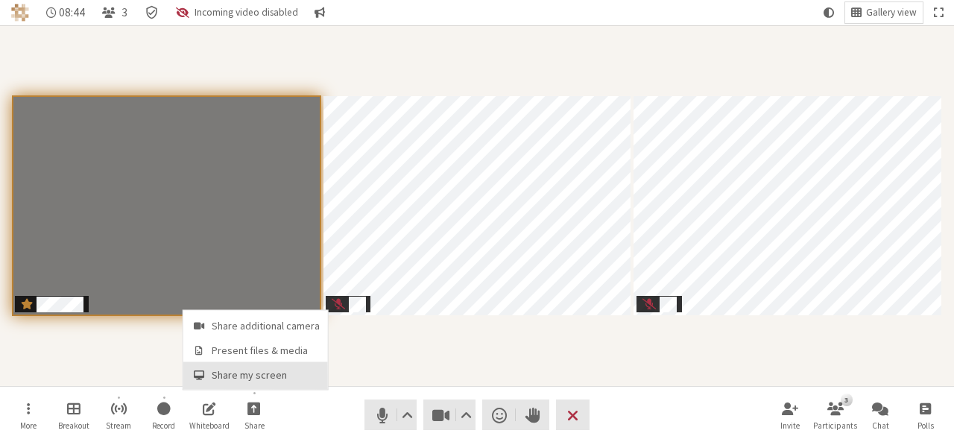
click at [253, 367] on button "Share my screen" at bounding box center [255, 375] width 145 height 27
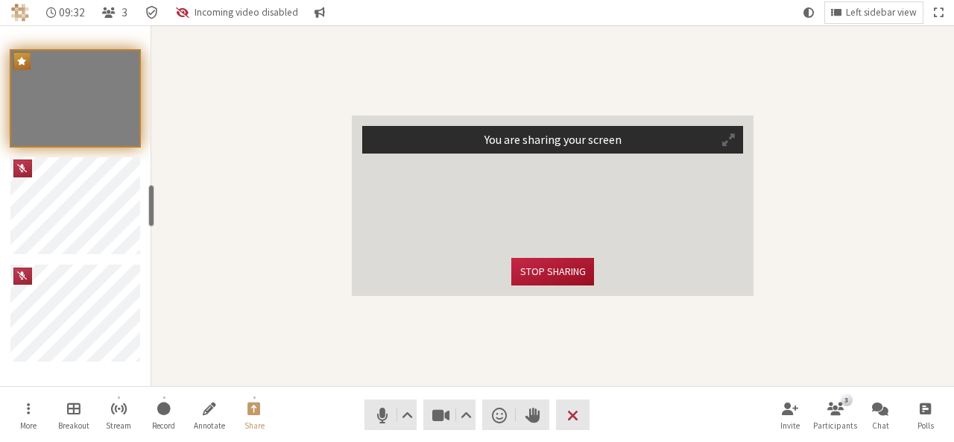
click at [534, 276] on button "Stop sharing" at bounding box center [552, 272] width 82 height 28
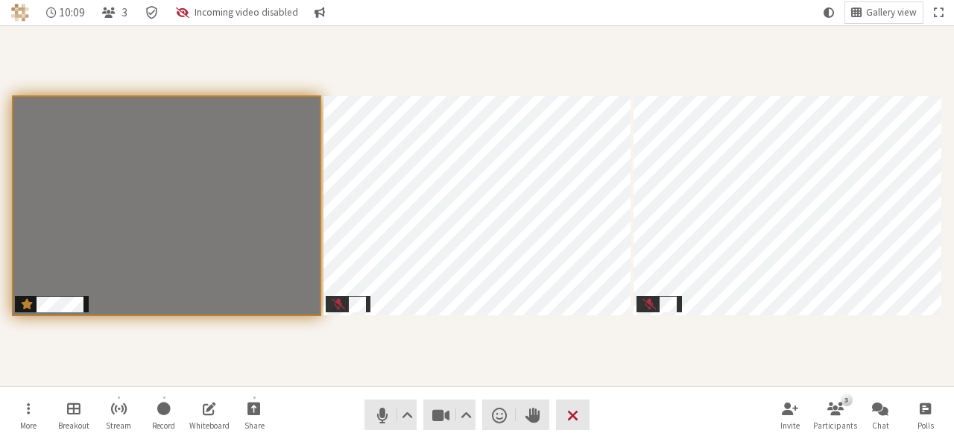
click at [578, 409] on button "Leave" at bounding box center [573, 414] width 34 height 31
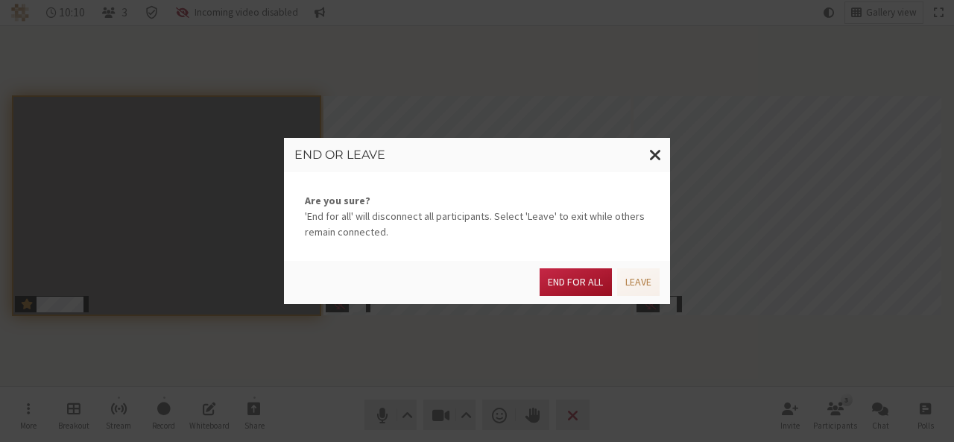
click at [588, 284] on button "End for all" at bounding box center [576, 282] width 72 height 28
